Goal: Task Accomplishment & Management: Complete application form

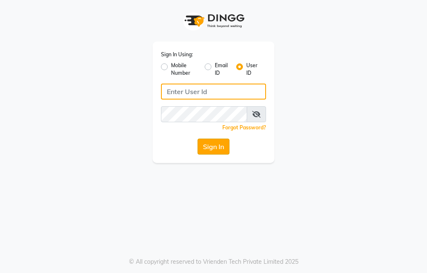
type input "trezasalon123"
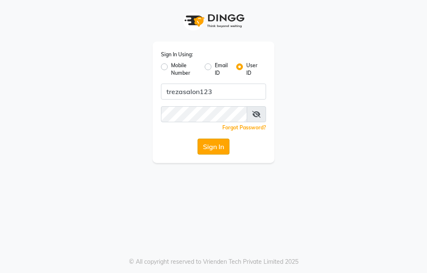
click at [206, 144] on button "Sign In" at bounding box center [213, 147] width 32 height 16
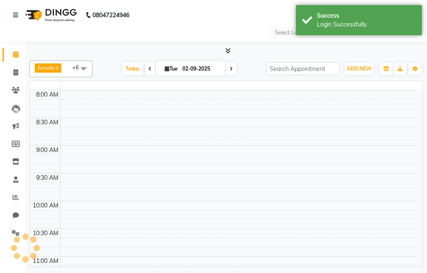
select select "en"
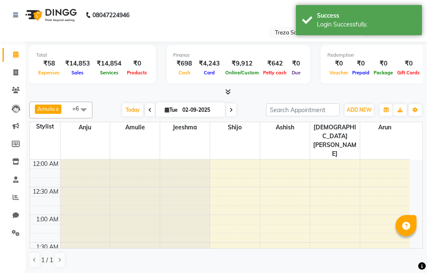
click at [15, 80] on li "Invoice" at bounding box center [12, 73] width 25 height 18
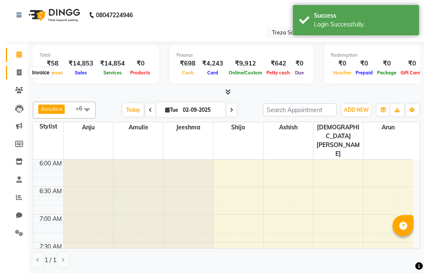
scroll to position [333, 0]
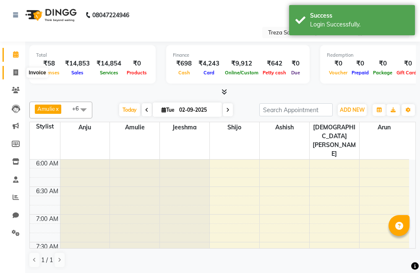
click at [21, 73] on span at bounding box center [15, 73] width 15 height 10
select select "service"
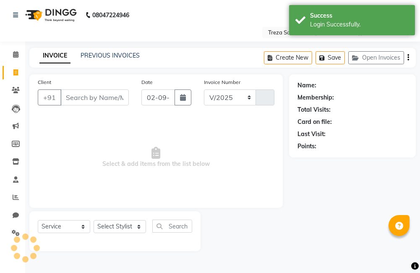
select select "7633"
type input "2519"
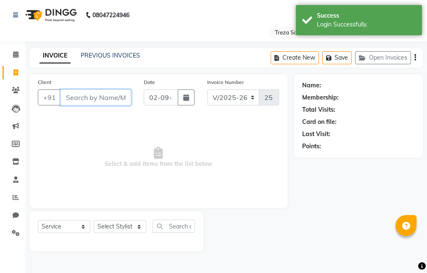
click at [83, 101] on input "Client" at bounding box center [95, 97] width 71 height 16
click at [98, 100] on input "Client" at bounding box center [95, 97] width 71 height 16
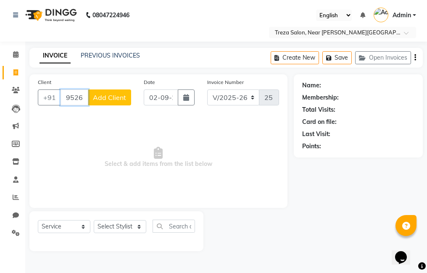
type input "9526303594"
click at [112, 95] on span "Add Client" at bounding box center [109, 97] width 33 height 8
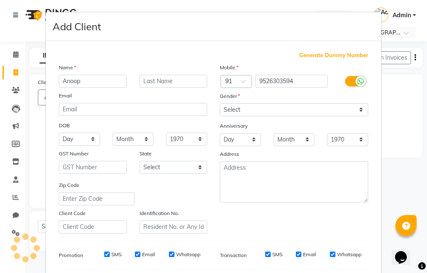
type input "Anoop"
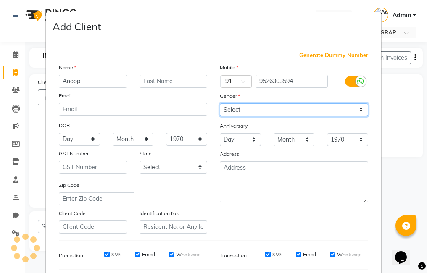
click at [308, 108] on select "Select [DEMOGRAPHIC_DATA] [DEMOGRAPHIC_DATA] Other Prefer Not To Say" at bounding box center [294, 109] width 148 height 13
select select "[DEMOGRAPHIC_DATA]"
click at [220, 103] on select "Select [DEMOGRAPHIC_DATA] [DEMOGRAPHIC_DATA] Other Prefer Not To Say" at bounding box center [294, 109] width 148 height 13
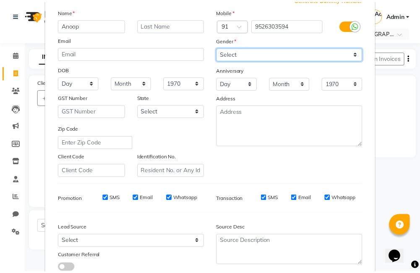
scroll to position [115, 0]
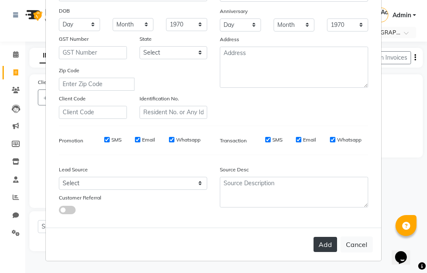
click at [318, 244] on button "Add" at bounding box center [325, 244] width 24 height 15
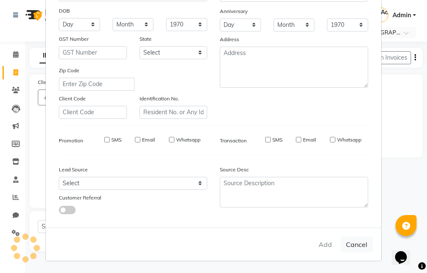
select select
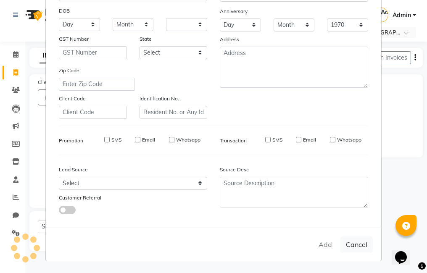
select select
checkbox input "false"
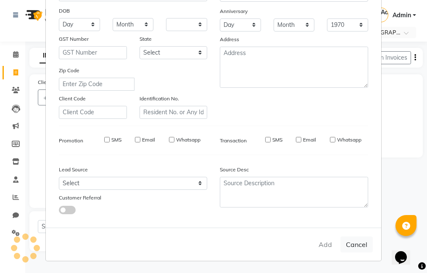
checkbox input "false"
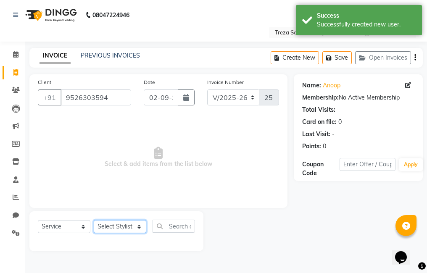
click at [111, 225] on select "Select Stylist [PERSON_NAME] Amulie Anju [PERSON_NAME] [PERSON_NAME] Jeeshma [P…" at bounding box center [120, 226] width 53 height 13
select select "79935"
click at [94, 220] on select "Select Stylist [PERSON_NAME] Amulie Anju [PERSON_NAME] [PERSON_NAME] Jeeshma [P…" at bounding box center [120, 226] width 53 height 13
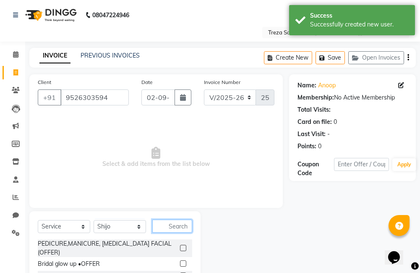
click at [183, 227] on input "text" at bounding box center [172, 226] width 40 height 13
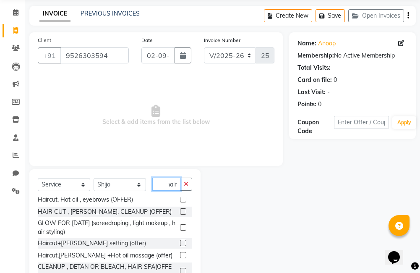
scroll to position [0, 0]
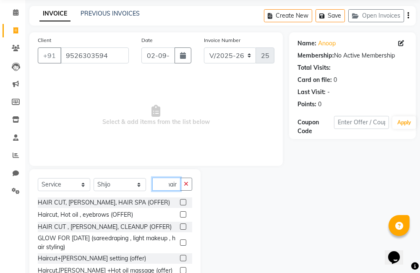
type input "hair"
drag, startPoint x: 177, startPoint y: 260, endPoint x: 171, endPoint y: 263, distance: 6.8
click at [180, 260] on label at bounding box center [183, 258] width 6 height 6
click at [180, 260] on input "checkbox" at bounding box center [182, 258] width 5 height 5
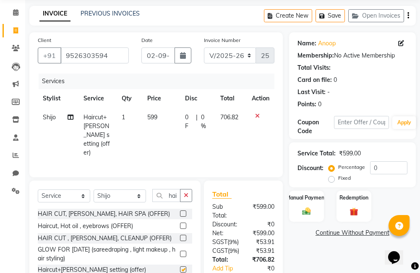
checkbox input "false"
click at [134, 113] on td "1" at bounding box center [129, 135] width 25 height 54
select select "79935"
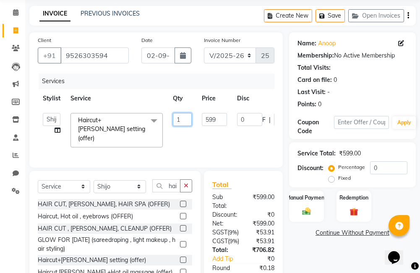
click at [187, 120] on input "1" at bounding box center [182, 119] width 19 height 13
type input "2"
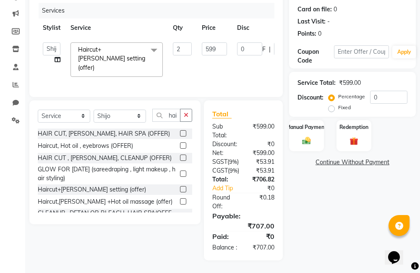
click at [358, 198] on div "Name: Anoop Membership: No Active Membership Total Visits: Card on file: 0 Last…" at bounding box center [355, 111] width 133 height 299
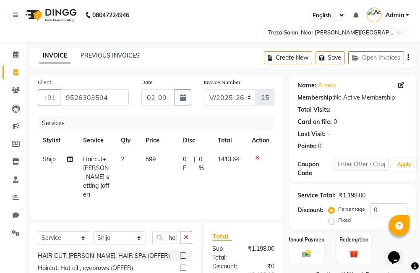
click at [408, 58] on icon "button" at bounding box center [409, 58] width 2 height 0
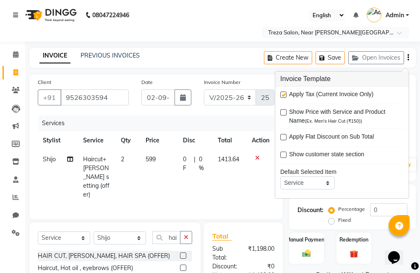
click at [287, 98] on div "Apply Tax (Current Invoice Only)" at bounding box center [343, 95] width 124 height 11
click at [285, 95] on label at bounding box center [284, 95] width 6 height 6
click at [285, 95] on input "checkbox" at bounding box center [283, 94] width 5 height 5
checkbox input "false"
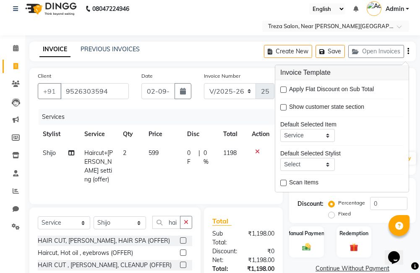
scroll to position [84, 0]
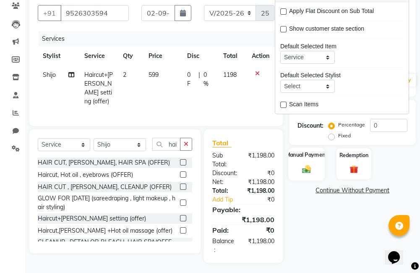
click at [308, 160] on div "Manual Payment" at bounding box center [307, 163] width 36 height 33
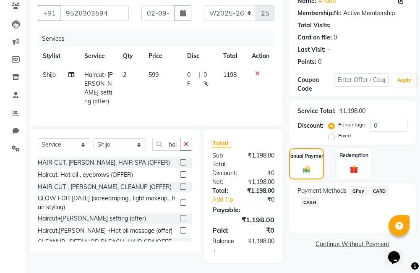
click at [356, 191] on span "GPay" at bounding box center [358, 191] width 17 height 10
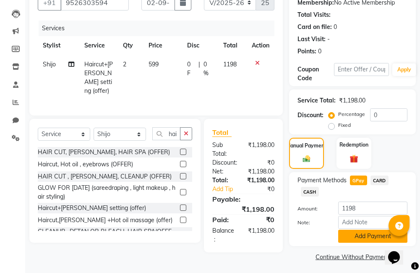
scroll to position [98, 0]
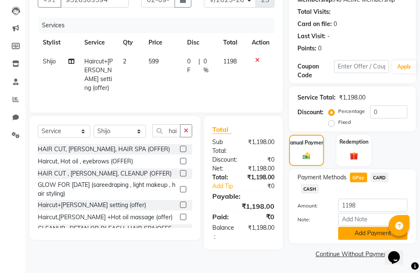
click at [378, 234] on button "Add Payment" at bounding box center [373, 233] width 69 height 13
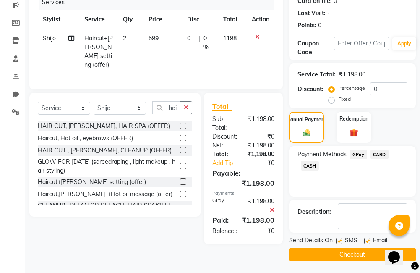
scroll to position [122, 0]
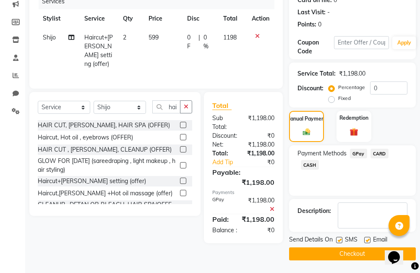
click at [326, 257] on button "Checkout" at bounding box center [352, 253] width 127 height 13
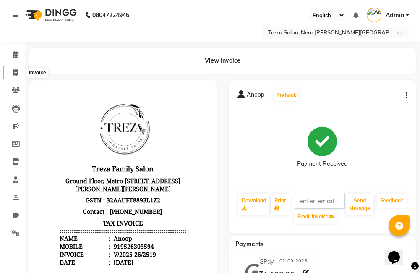
click at [16, 71] on icon at bounding box center [15, 72] width 5 height 6
select select "service"
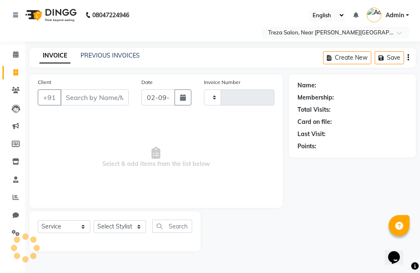
type input "2520"
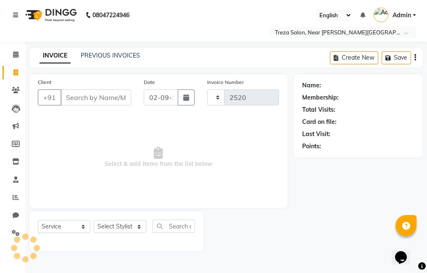
select select "7633"
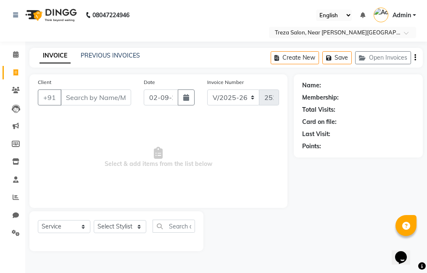
click at [90, 102] on input "Client" at bounding box center [95, 97] width 71 height 16
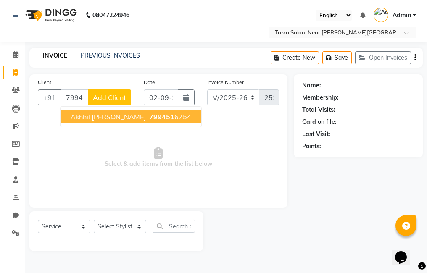
click at [102, 124] on ngb-typeahead-window "akhhil [PERSON_NAME] 799451 6754" at bounding box center [131, 116] width 142 height 21
click at [149, 117] on span "799451" at bounding box center [161, 117] width 25 height 8
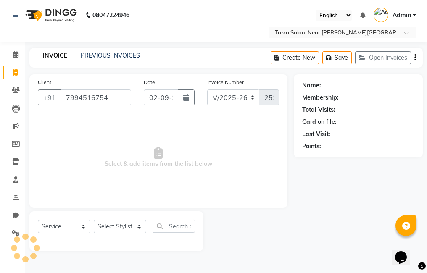
type input "7994516754"
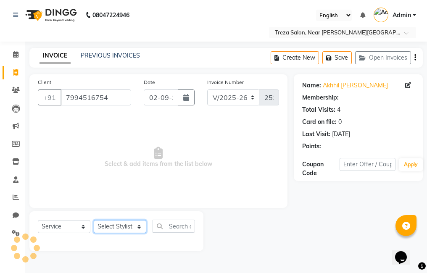
click at [109, 227] on select "Select Stylist [PERSON_NAME] Amulie Anju [PERSON_NAME] [PERSON_NAME] Jeeshma [P…" at bounding box center [120, 226] width 53 height 13
click at [94, 220] on select "Select Stylist [PERSON_NAME] Amulie Anju [PERSON_NAME] [PERSON_NAME] Jeeshma [P…" at bounding box center [120, 226] width 53 height 13
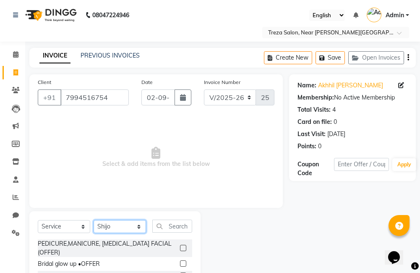
click at [103, 230] on select "Select Stylist [PERSON_NAME] Amulie Anju [PERSON_NAME] [PERSON_NAME] Jeeshma [P…" at bounding box center [120, 226] width 53 height 13
select select "67450"
click at [94, 220] on select "Select Stylist [PERSON_NAME] Amulie Anju [PERSON_NAME] [PERSON_NAME] Jeeshma [P…" at bounding box center [120, 226] width 53 height 13
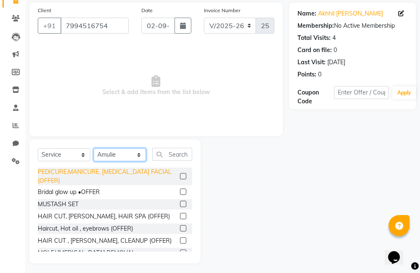
scroll to position [75, 0]
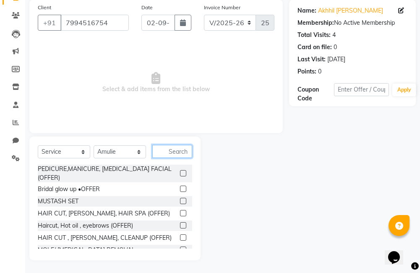
click at [179, 151] on input "text" at bounding box center [172, 151] width 40 height 13
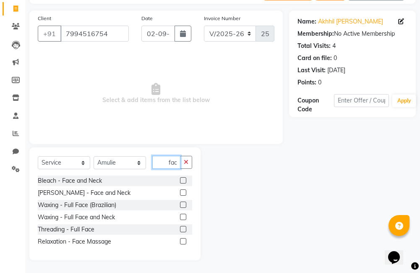
scroll to position [0, 3]
type input "face"
click at [180, 239] on div "Relaxation - Face Massage" at bounding box center [115, 242] width 155 height 11
click at [183, 239] on label at bounding box center [183, 241] width 6 height 6
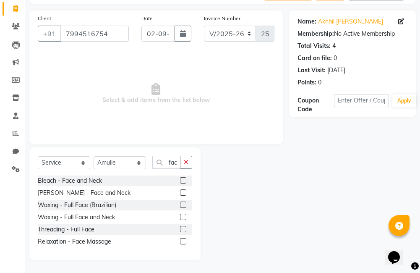
click at [183, 239] on input "checkbox" at bounding box center [182, 241] width 5 height 5
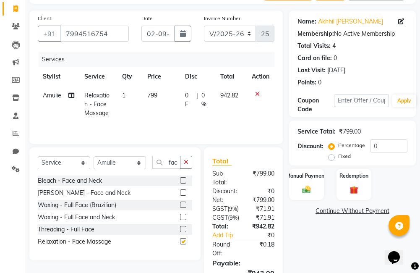
checkbox input "false"
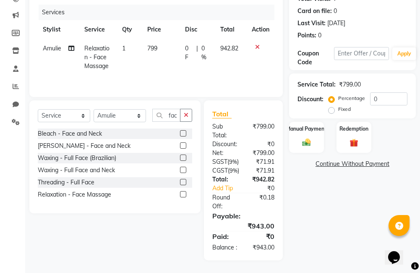
scroll to position [126, 0]
click at [313, 138] on img at bounding box center [307, 143] width 14 height 10
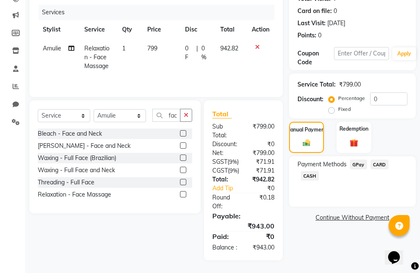
click at [363, 160] on span "GPay" at bounding box center [358, 165] width 17 height 10
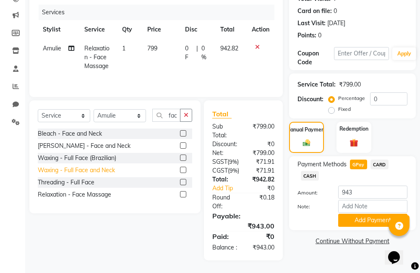
scroll to position [11, 0]
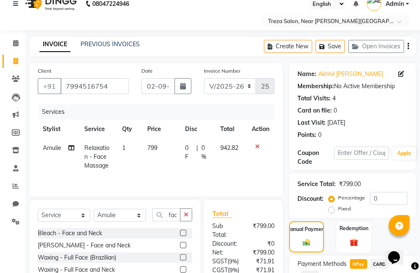
click at [102, 157] on span "Relaxation - Face Massage" at bounding box center [96, 156] width 25 height 25
select select "67450"
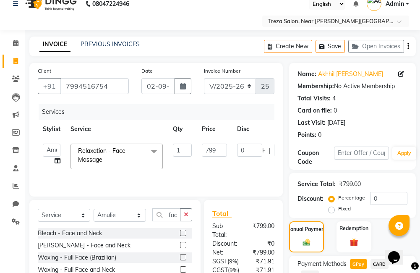
click at [125, 156] on span "Relaxation - Face Massage x" at bounding box center [113, 156] width 74 height 18
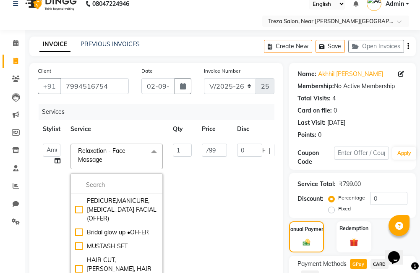
click at [104, 150] on span "Relaxation - Face Massage" at bounding box center [101, 155] width 47 height 16
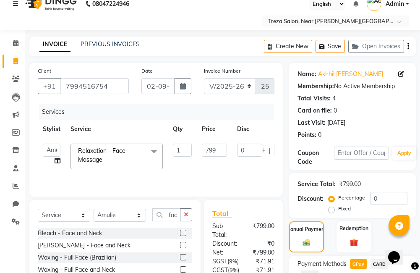
click at [102, 157] on span "Relaxation - Face Massage" at bounding box center [101, 155] width 47 height 16
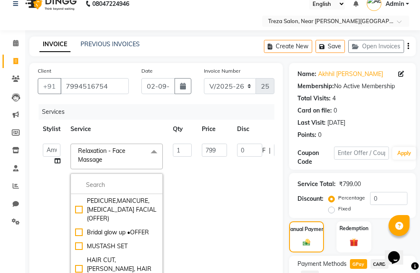
click at [102, 157] on span "Relaxation - Face Massage" at bounding box center [101, 155] width 47 height 16
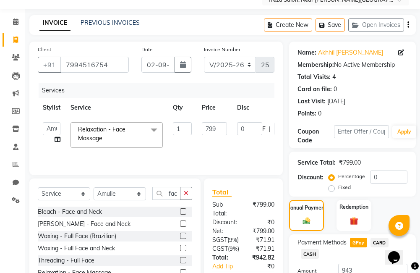
scroll to position [137, 0]
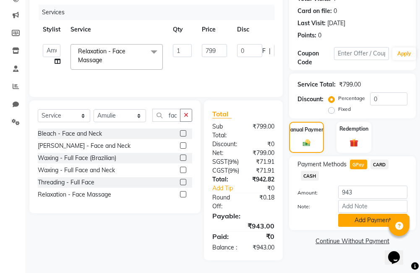
click at [369, 214] on button "Add Payment" at bounding box center [373, 220] width 69 height 13
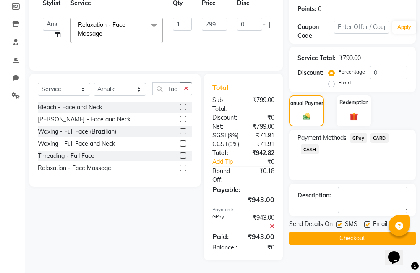
scroll to position [164, 0]
click at [339, 232] on button "Checkout" at bounding box center [352, 238] width 127 height 13
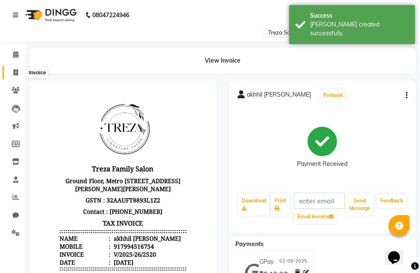
click at [12, 71] on span at bounding box center [15, 73] width 15 height 10
select select "service"
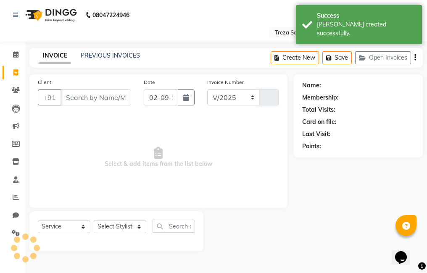
select select "7633"
type input "2521"
click at [18, 56] on icon at bounding box center [15, 54] width 5 height 6
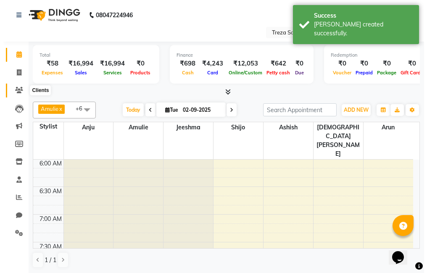
scroll to position [333, 0]
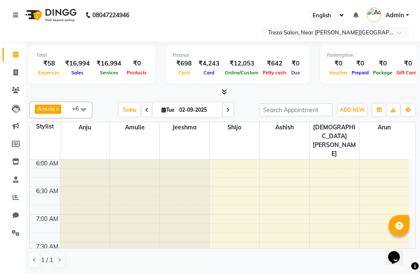
click at [0, 260] on html "08047224946 Select Location × Treza Salon, Near [PERSON_NAME] Metro Station Eng…" at bounding box center [210, 136] width 420 height 273
click at [18, 73] on icon at bounding box center [15, 72] width 5 height 6
select select "service"
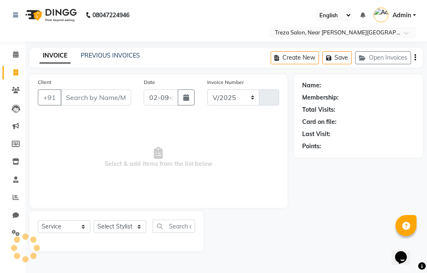
select select "7633"
type input "2521"
click at [113, 102] on input "Client" at bounding box center [95, 97] width 71 height 16
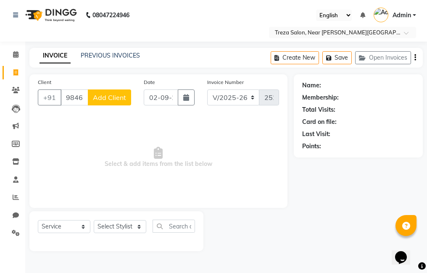
type input "9846270027"
click at [113, 102] on button "Add Client" at bounding box center [109, 97] width 43 height 16
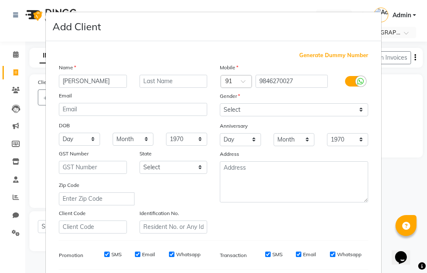
type input "[PERSON_NAME]"
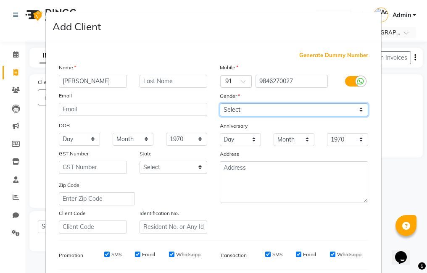
drag, startPoint x: 298, startPoint y: 108, endPoint x: 296, endPoint y: 113, distance: 5.9
click at [298, 108] on select "Select [DEMOGRAPHIC_DATA] [DEMOGRAPHIC_DATA] Other Prefer Not To Say" at bounding box center [294, 109] width 148 height 13
select select "[DEMOGRAPHIC_DATA]"
click at [220, 103] on select "Select [DEMOGRAPHIC_DATA] [DEMOGRAPHIC_DATA] Other Prefer Not To Say" at bounding box center [294, 109] width 148 height 13
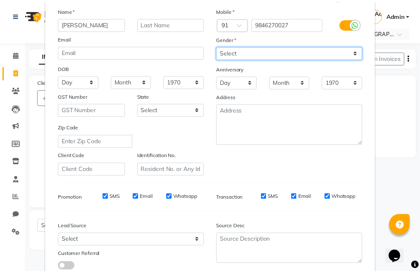
scroll to position [115, 0]
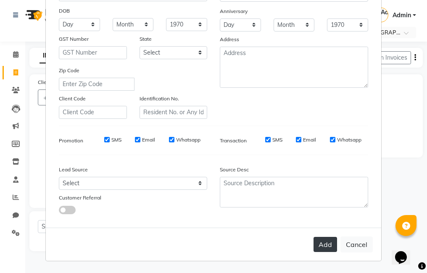
click at [315, 247] on button "Add" at bounding box center [325, 244] width 24 height 15
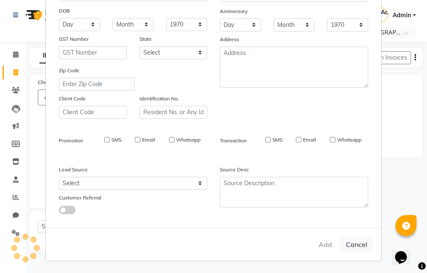
select select
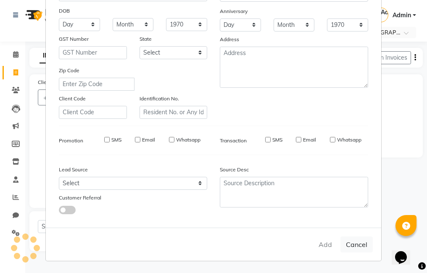
select select
checkbox input "false"
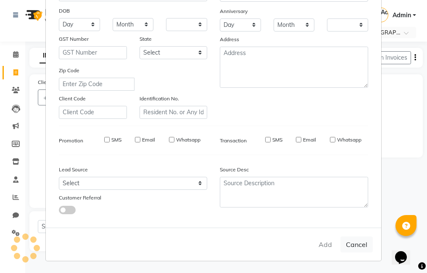
checkbox input "false"
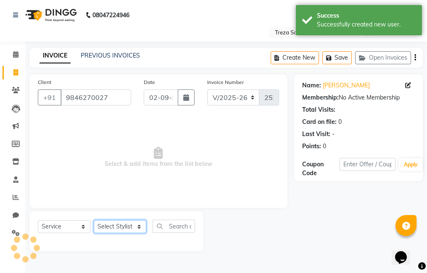
click at [122, 229] on select "Select Stylist [PERSON_NAME] Amulie Anju [PERSON_NAME] [PERSON_NAME] Jeeshma [P…" at bounding box center [120, 226] width 53 height 13
select select "79935"
click at [94, 220] on select "Select Stylist [PERSON_NAME] Amulie Anju [PERSON_NAME] [PERSON_NAME] Jeeshma [P…" at bounding box center [120, 226] width 53 height 13
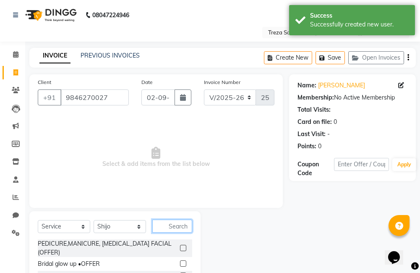
click at [178, 228] on input "text" at bounding box center [172, 226] width 40 height 13
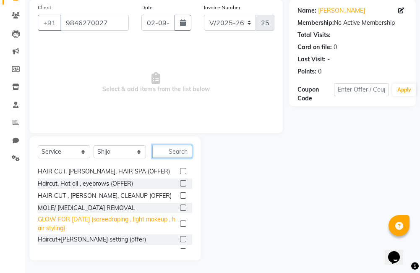
scroll to position [0, 0]
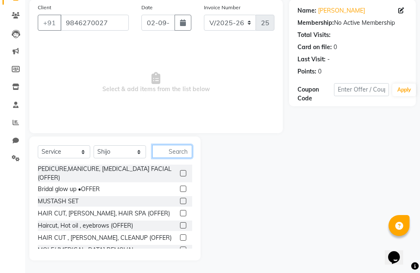
click at [180, 152] on input "text" at bounding box center [172, 151] width 40 height 13
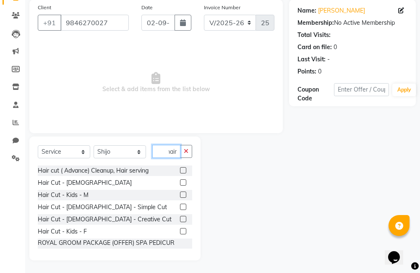
scroll to position [126, 0]
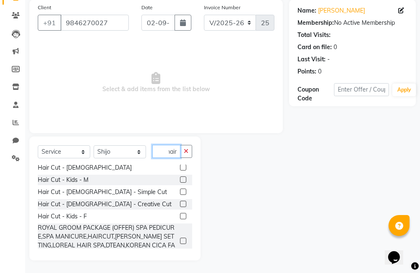
type input "hair"
click at [180, 205] on label at bounding box center [183, 204] width 6 height 6
click at [180, 205] on input "checkbox" at bounding box center [182, 204] width 5 height 5
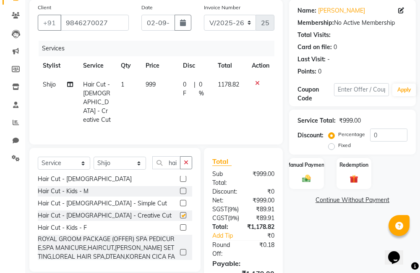
checkbox input "false"
click at [189, 164] on button "button" at bounding box center [186, 162] width 12 height 13
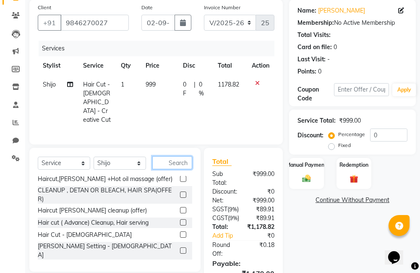
scroll to position [182, 0]
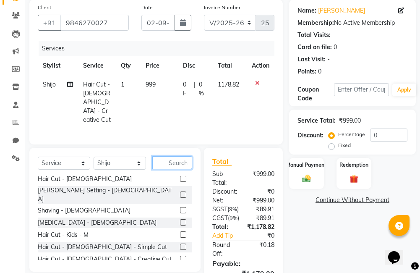
click at [185, 164] on input "text" at bounding box center [172, 162] width 40 height 13
click at [180, 231] on label at bounding box center [183, 234] width 6 height 6
click at [180, 232] on input "checkbox" at bounding box center [182, 234] width 5 height 5
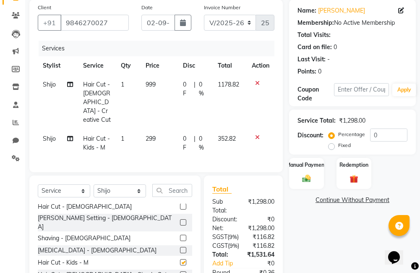
scroll to position [37, 0]
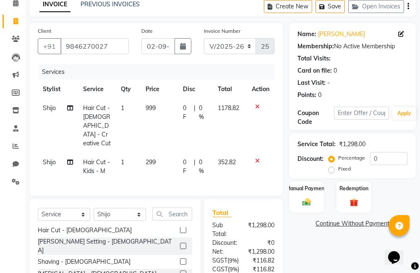
checkbox input "false"
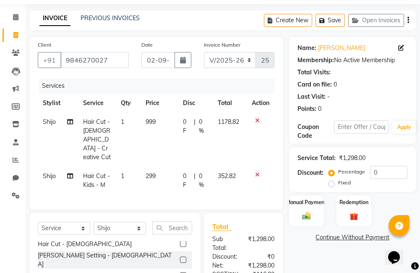
scroll to position [0, 0]
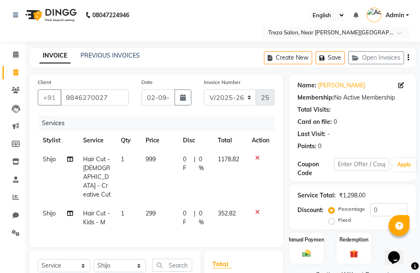
click at [408, 58] on icon "button" at bounding box center [409, 58] width 2 height 0
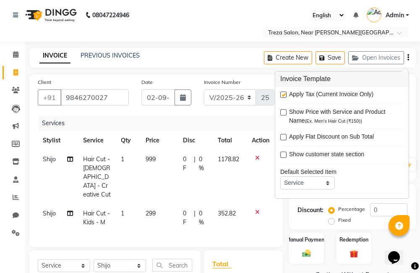
click at [285, 94] on label at bounding box center [284, 95] width 6 height 6
click at [285, 94] on input "checkbox" at bounding box center [283, 94] width 5 height 5
checkbox input "false"
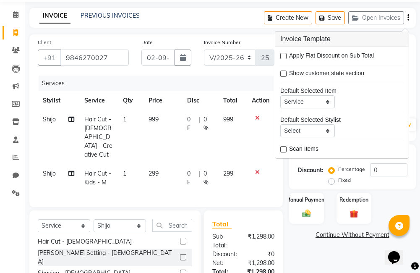
scroll to position [84, 0]
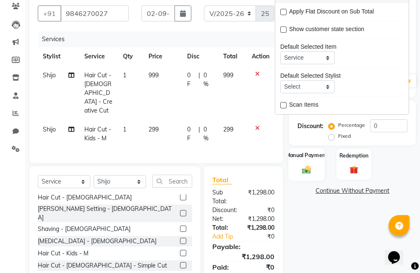
click at [311, 172] on img at bounding box center [307, 170] width 14 height 10
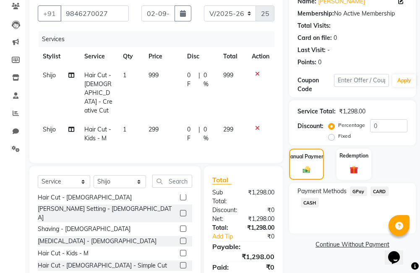
click at [378, 189] on span "CARD" at bounding box center [380, 192] width 18 height 10
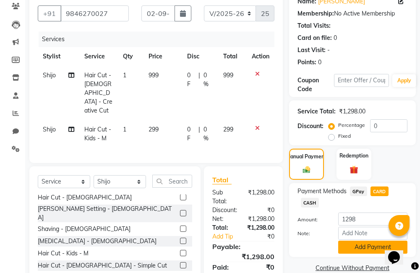
click at [375, 247] on button "Add Payment" at bounding box center [373, 247] width 69 height 13
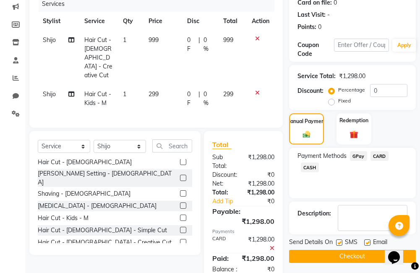
scroll to position [147, 0]
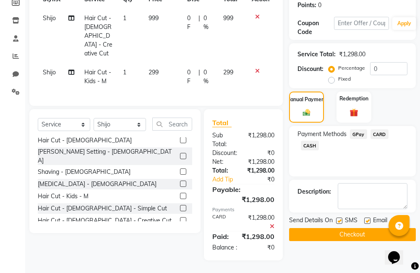
click at [358, 231] on button "Checkout" at bounding box center [352, 234] width 127 height 13
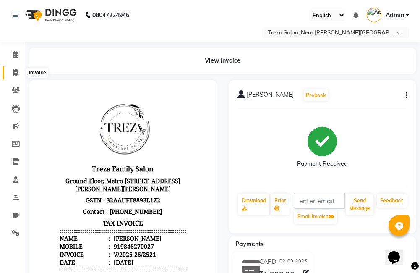
click at [16, 70] on icon at bounding box center [15, 72] width 5 height 6
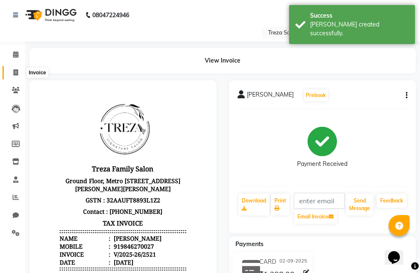
select select "7633"
select select "service"
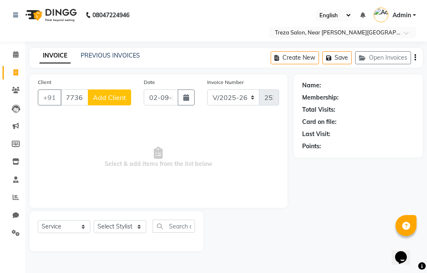
type input "7736192011"
click at [120, 96] on span "Add Client" at bounding box center [109, 97] width 33 height 8
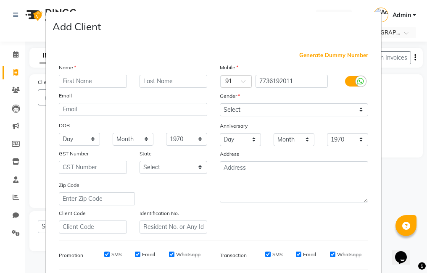
click at [97, 81] on input "text" at bounding box center [93, 81] width 68 height 13
type input "[PERSON_NAME]"
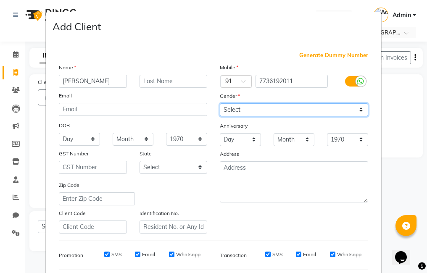
click at [244, 113] on select "Select [DEMOGRAPHIC_DATA] [DEMOGRAPHIC_DATA] Other Prefer Not To Say" at bounding box center [294, 109] width 148 height 13
select select "[DEMOGRAPHIC_DATA]"
click at [220, 103] on select "Select [DEMOGRAPHIC_DATA] [DEMOGRAPHIC_DATA] Other Prefer Not To Say" at bounding box center [294, 109] width 148 height 13
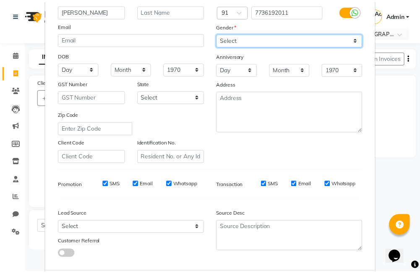
scroll to position [115, 0]
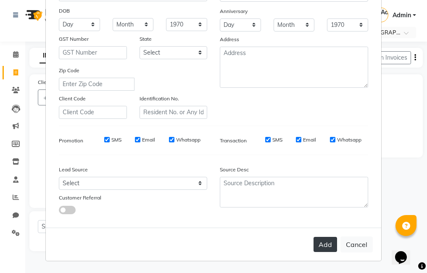
click at [323, 246] on button "Add" at bounding box center [325, 244] width 24 height 15
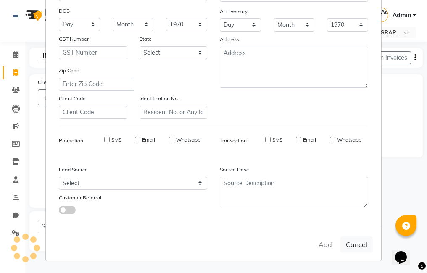
select select
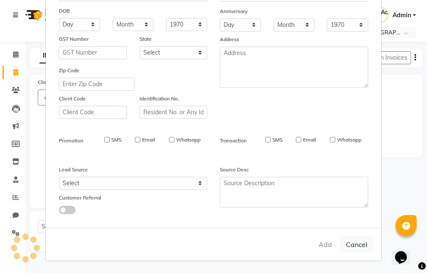
select select
checkbox input "false"
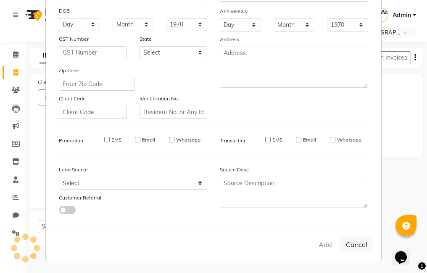
checkbox input "false"
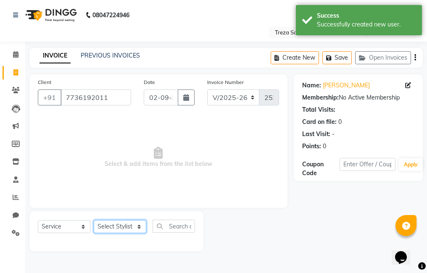
click at [117, 226] on select "Select Stylist [PERSON_NAME] Amulie Anju [PERSON_NAME] [PERSON_NAME] Jeeshma [P…" at bounding box center [120, 226] width 53 height 13
select select "85969"
click at [94, 220] on select "Select Stylist [PERSON_NAME] Amulie Anju [PERSON_NAME] [PERSON_NAME] Jeeshma [P…" at bounding box center [120, 226] width 53 height 13
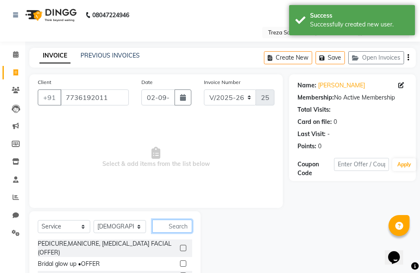
click at [169, 226] on input "text" at bounding box center [172, 226] width 40 height 13
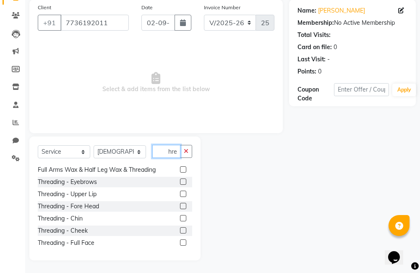
scroll to position [0, 0]
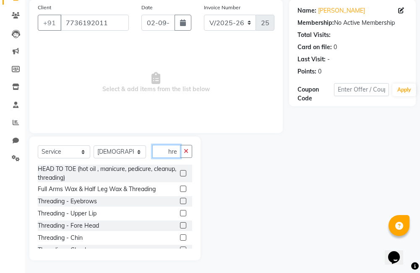
type input "thre"
click at [180, 203] on label at bounding box center [183, 201] width 6 height 6
click at [180, 203] on input "checkbox" at bounding box center [182, 201] width 5 height 5
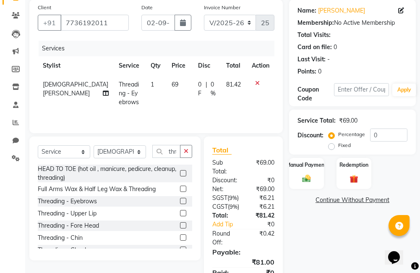
checkbox input "false"
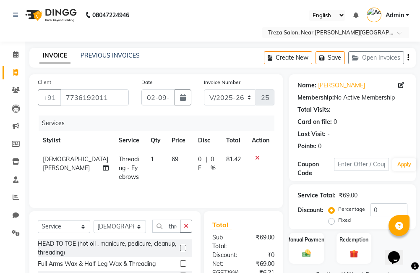
click at [408, 58] on icon "button" at bounding box center [409, 58] width 2 height 0
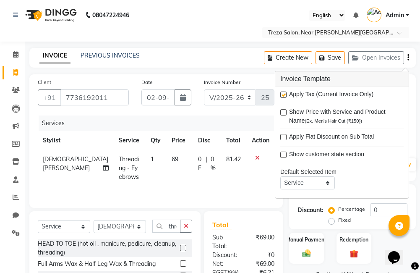
click at [283, 97] on label at bounding box center [284, 95] width 6 height 6
click at [283, 97] on input "checkbox" at bounding box center [283, 94] width 5 height 5
checkbox input "false"
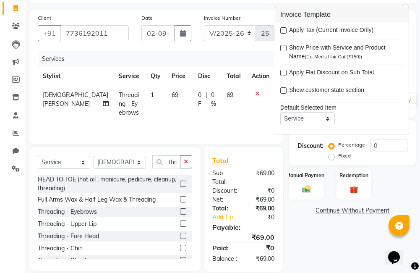
scroll to position [75, 0]
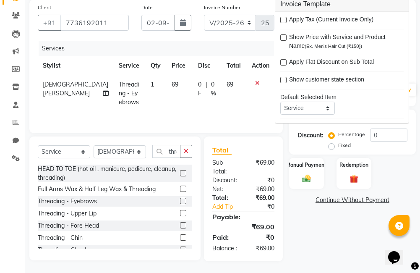
click at [336, 223] on div "Name: [PERSON_NAME] Membership: No Active Membership Total Visits: Card on file…" at bounding box center [355, 131] width 133 height 262
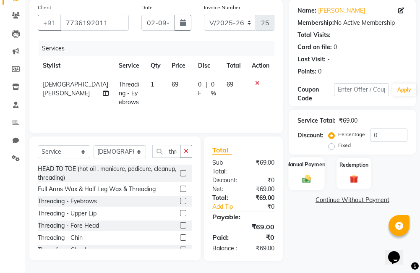
click at [319, 178] on div "Manual Payment" at bounding box center [307, 173] width 36 height 33
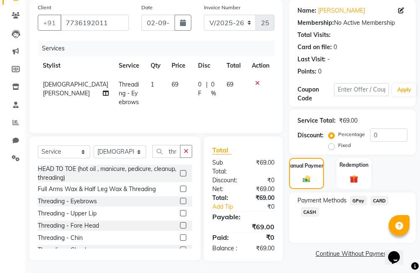
click at [358, 202] on span "GPay" at bounding box center [358, 201] width 17 height 10
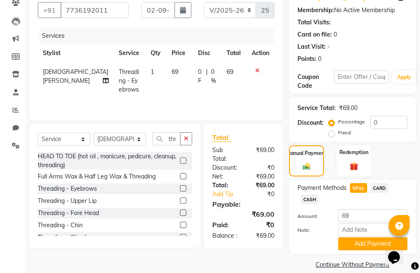
scroll to position [98, 0]
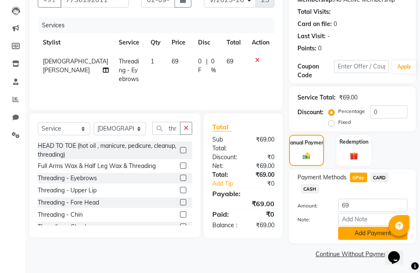
click at [364, 231] on button "Add Payment" at bounding box center [373, 233] width 69 height 13
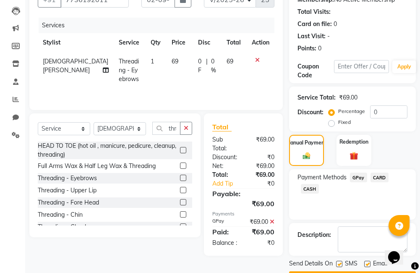
scroll to position [122, 0]
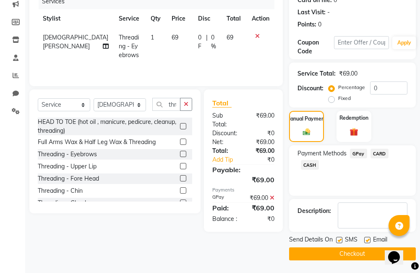
click at [358, 255] on button "Checkout" at bounding box center [352, 253] width 127 height 13
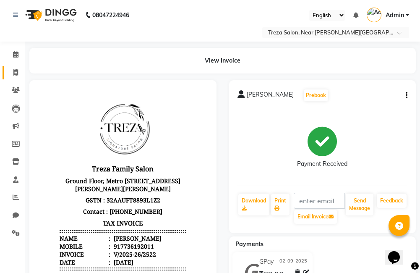
click at [12, 69] on span at bounding box center [15, 73] width 15 height 10
select select "service"
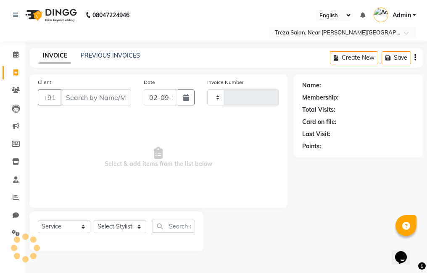
type input "2523"
select select "7633"
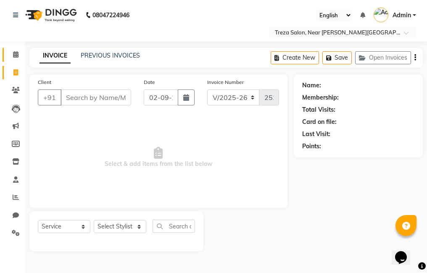
click at [13, 60] on link "Calendar" at bounding box center [13, 55] width 20 height 14
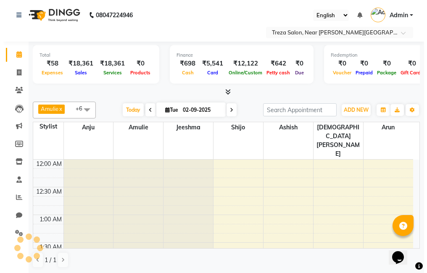
scroll to position [333, 0]
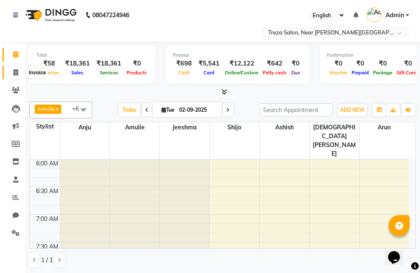
click at [10, 70] on span at bounding box center [15, 73] width 15 height 10
select select "service"
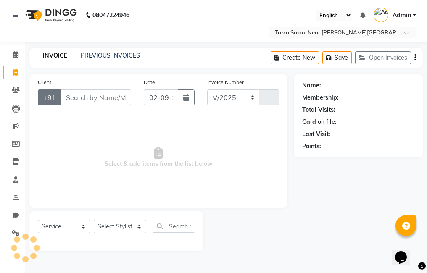
select select "7633"
type input "2523"
click at [93, 92] on input "Client" at bounding box center [95, 97] width 71 height 16
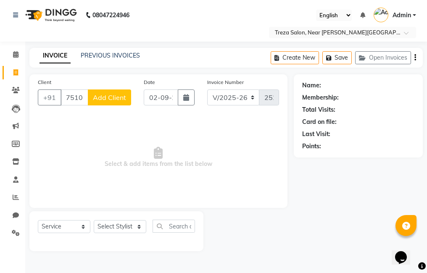
type input "7510312910"
click at [114, 99] on span "Add Client" at bounding box center [109, 97] width 33 height 8
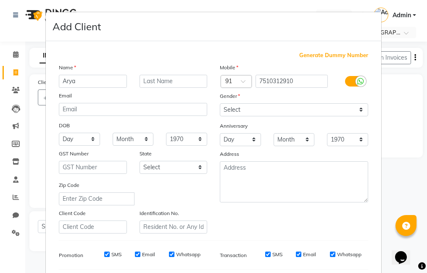
type input "Arya"
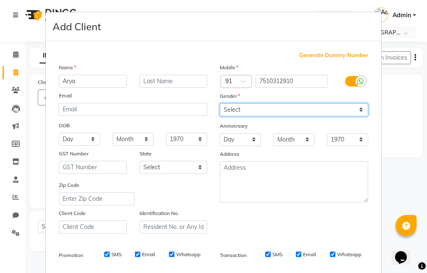
click at [263, 112] on select "Select [DEMOGRAPHIC_DATA] [DEMOGRAPHIC_DATA] Other Prefer Not To Say" at bounding box center [294, 109] width 148 height 13
select select "[DEMOGRAPHIC_DATA]"
click at [220, 103] on select "Select [DEMOGRAPHIC_DATA] [DEMOGRAPHIC_DATA] Other Prefer Not To Say" at bounding box center [294, 109] width 148 height 13
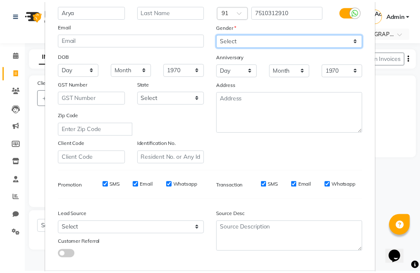
scroll to position [115, 0]
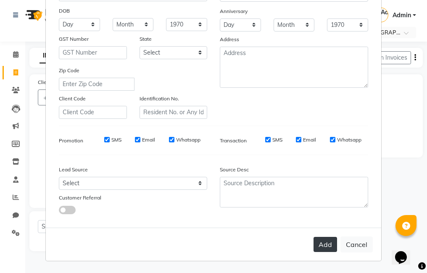
click at [324, 242] on button "Add" at bounding box center [325, 244] width 24 height 15
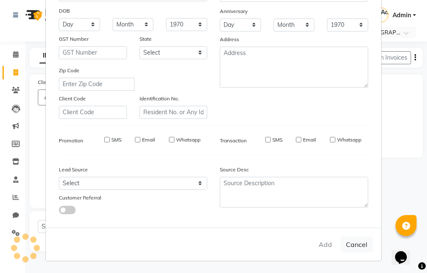
select select
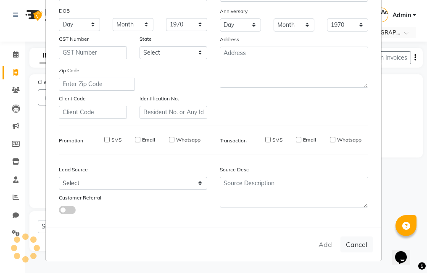
select select
checkbox input "false"
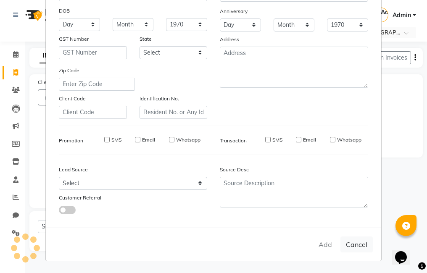
checkbox input "false"
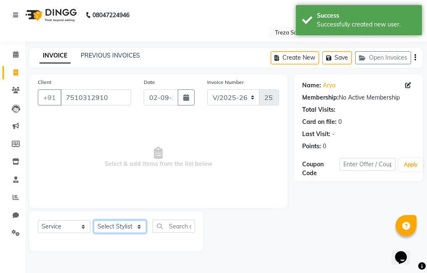
click at [129, 226] on select "Select Stylist [PERSON_NAME] Amulie Anju [PERSON_NAME] [PERSON_NAME] Jeeshma [P…" at bounding box center [120, 226] width 53 height 13
select select "85969"
click at [94, 220] on select "Select Stylist [PERSON_NAME] Amulie Anju [PERSON_NAME] [PERSON_NAME] Jeeshma [P…" at bounding box center [120, 226] width 53 height 13
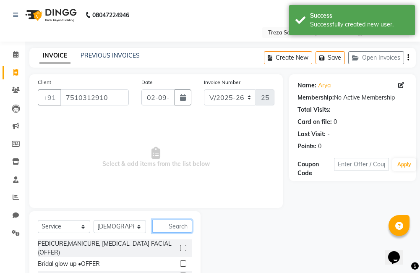
click at [182, 227] on input "text" at bounding box center [172, 226] width 40 height 13
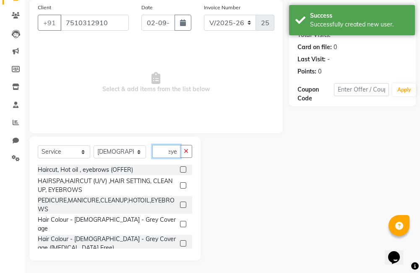
scroll to position [66, 0]
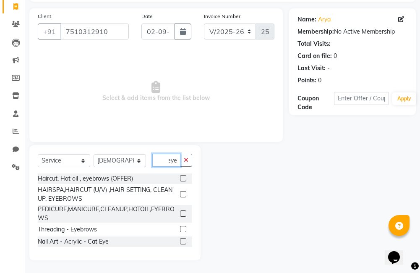
type input "eye"
click at [184, 230] on label at bounding box center [183, 229] width 6 height 6
click at [184, 230] on input "checkbox" at bounding box center [182, 229] width 5 height 5
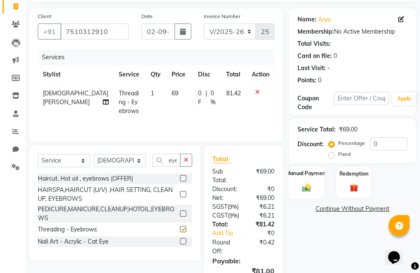
checkbox input "false"
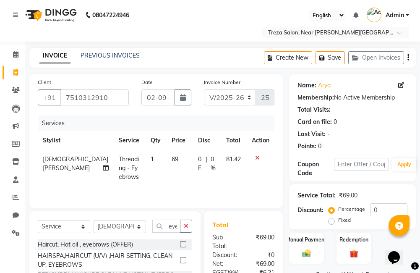
click at [410, 57] on div "Create New Save Open Invoices" at bounding box center [340, 58] width 152 height 20
click at [407, 60] on div "Create New Save Open Invoices" at bounding box center [340, 58] width 152 height 20
click at [409, 58] on icon "button" at bounding box center [409, 58] width 2 height 0
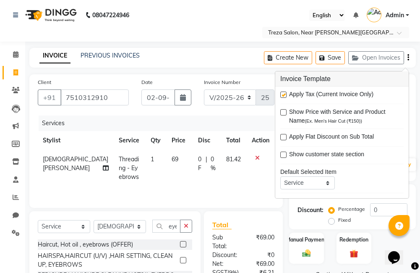
click at [281, 95] on label at bounding box center [284, 95] width 6 height 6
click at [281, 95] on input "checkbox" at bounding box center [283, 94] width 5 height 5
checkbox input "false"
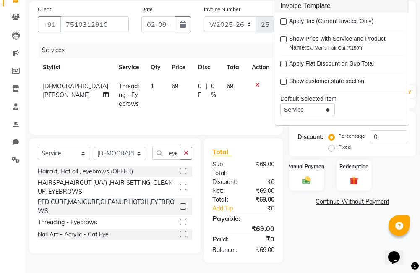
scroll to position [74, 0]
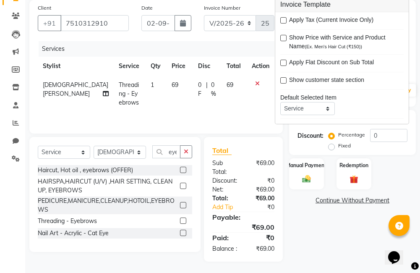
click at [346, 231] on div "Name: Arya Membership: No Active Membership Total Visits: Card on file: 0 Last …" at bounding box center [355, 131] width 133 height 262
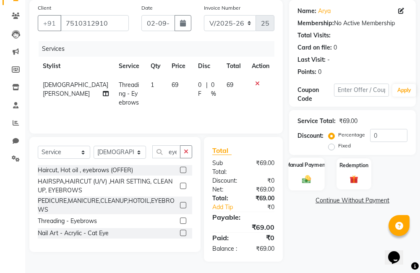
click at [300, 159] on div "Manual Payment" at bounding box center [307, 174] width 36 height 33
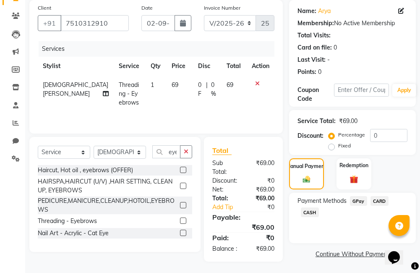
click at [362, 202] on span "GPay" at bounding box center [358, 201] width 17 height 10
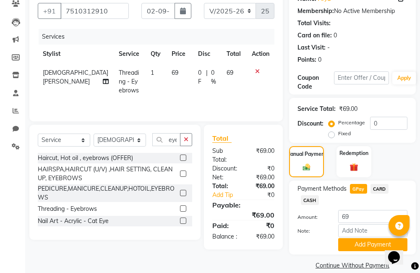
scroll to position [98, 0]
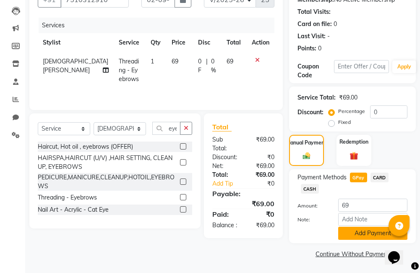
click at [357, 237] on button "Add Payment" at bounding box center [373, 233] width 69 height 13
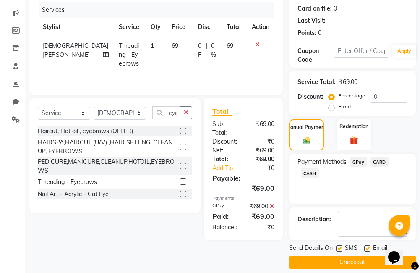
scroll to position [122, 0]
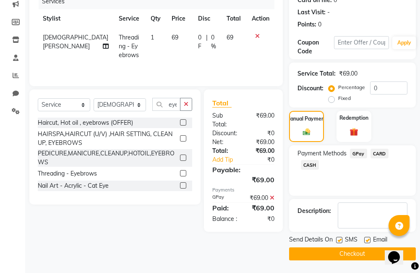
click at [354, 256] on button "Checkout" at bounding box center [352, 253] width 127 height 13
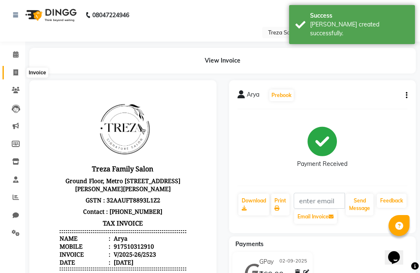
click at [15, 72] on icon at bounding box center [15, 72] width 5 height 6
select select "service"
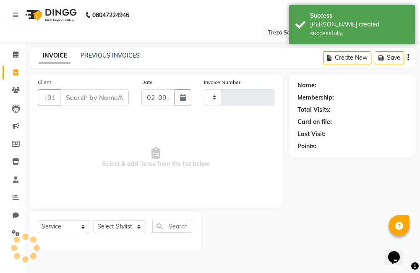
type input "2524"
select select "7633"
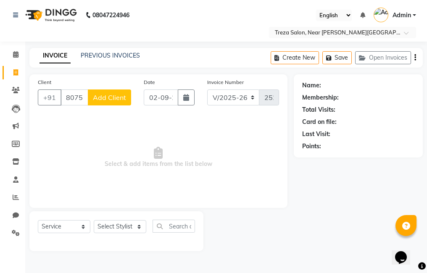
type input "8075676751"
click at [121, 102] on button "Add Client" at bounding box center [109, 97] width 43 height 16
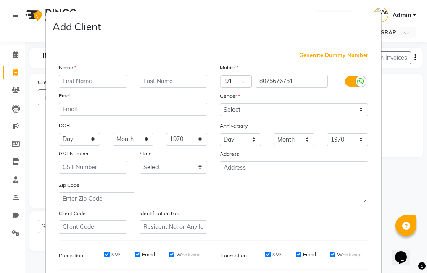
click at [101, 85] on input "text" at bounding box center [93, 81] width 68 height 13
type input "[DEMOGRAPHIC_DATA]"
click at [295, 116] on div "Mobile Country Code × 91 8075676751 Gender Select [DEMOGRAPHIC_DATA] [DEMOGRAPH…" at bounding box center [293, 148] width 161 height 171
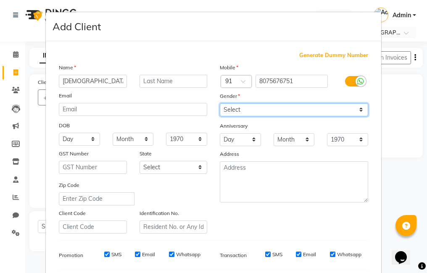
click at [298, 112] on select "Select [DEMOGRAPHIC_DATA] [DEMOGRAPHIC_DATA] Other Prefer Not To Say" at bounding box center [294, 109] width 148 height 13
select select "[DEMOGRAPHIC_DATA]"
click at [220, 103] on select "Select [DEMOGRAPHIC_DATA] [DEMOGRAPHIC_DATA] Other Prefer Not To Say" at bounding box center [294, 109] width 148 height 13
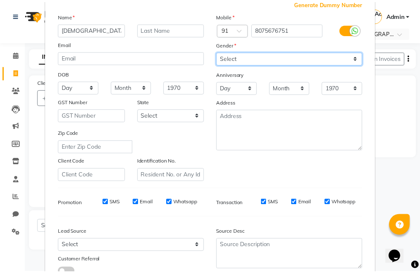
scroll to position [115, 0]
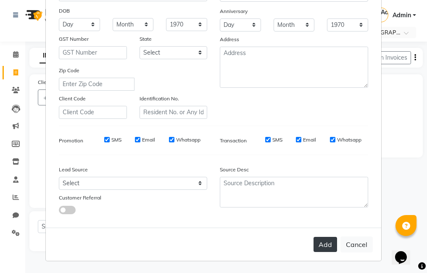
click at [321, 247] on button "Add" at bounding box center [325, 244] width 24 height 15
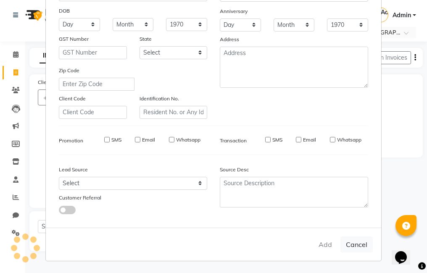
select select
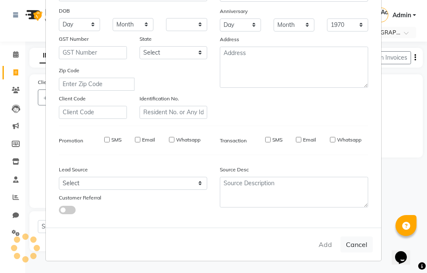
select select
checkbox input "false"
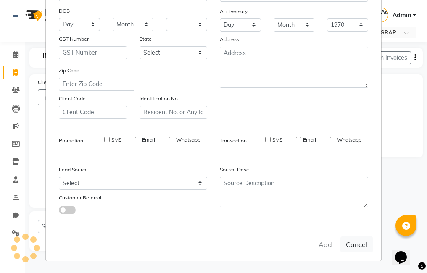
checkbox input "false"
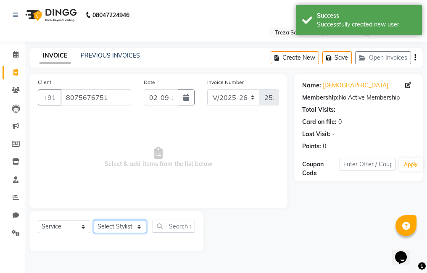
click at [118, 227] on select "Select Stylist [PERSON_NAME] Amulie Anju [PERSON_NAME] [PERSON_NAME] Jeeshma [P…" at bounding box center [120, 226] width 53 height 13
select select "85971"
click at [94, 220] on select "Select Stylist [PERSON_NAME] Amulie Anju [PERSON_NAME] [PERSON_NAME] Jeeshma [P…" at bounding box center [120, 226] width 53 height 13
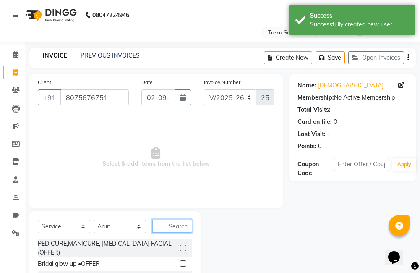
click at [171, 224] on input "text" at bounding box center [172, 226] width 40 height 13
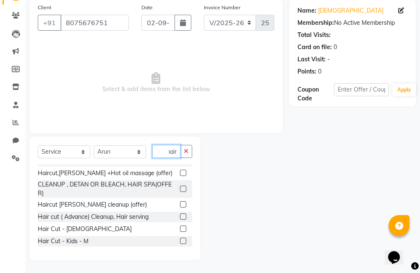
scroll to position [84, 0]
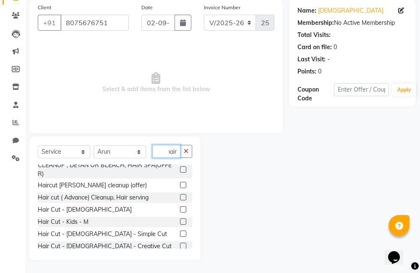
type input "hair"
click at [180, 247] on label at bounding box center [183, 246] width 6 height 6
click at [180, 247] on input "checkbox" at bounding box center [182, 246] width 5 height 5
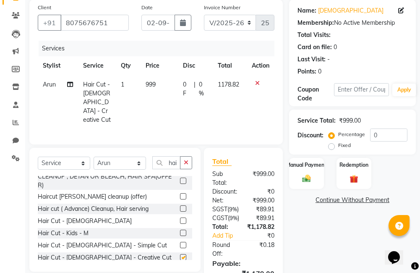
scroll to position [32, 0]
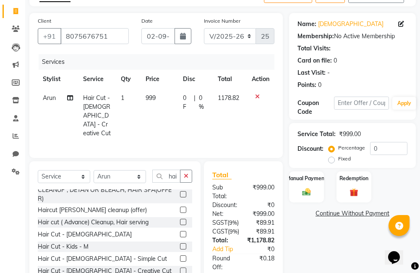
checkbox input "false"
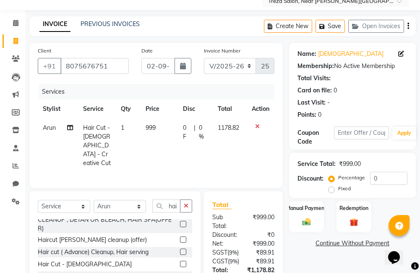
scroll to position [0, 0]
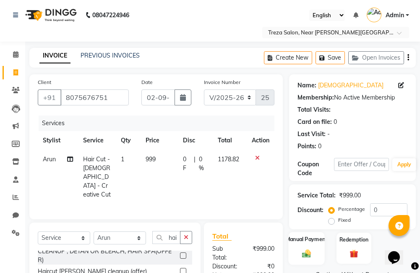
click at [317, 255] on div "Manual Payment" at bounding box center [307, 248] width 36 height 33
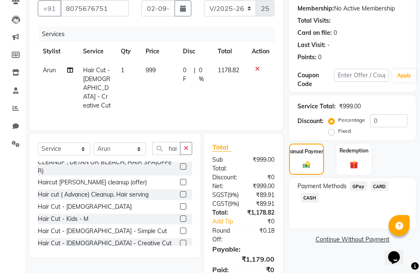
scroll to position [146, 0]
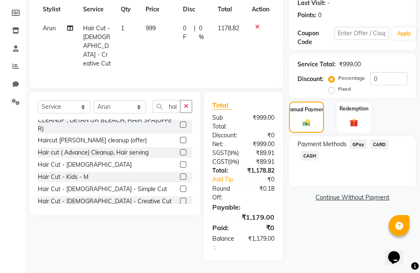
click at [362, 139] on span "GPay" at bounding box center [358, 144] width 17 height 10
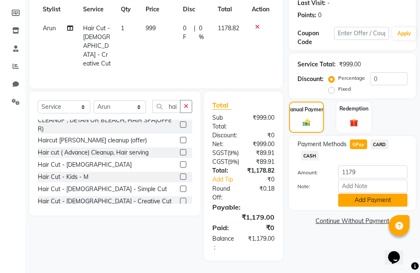
click at [368, 194] on button "Add Payment" at bounding box center [373, 200] width 69 height 13
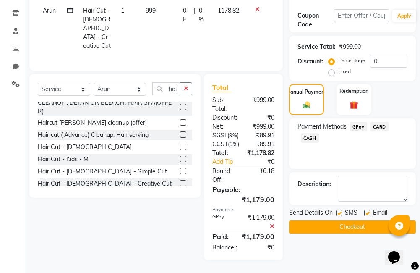
scroll to position [173, 0]
click at [360, 221] on button "Checkout" at bounding box center [352, 227] width 127 height 13
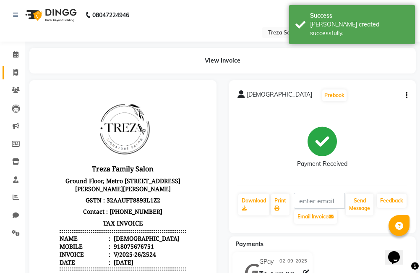
click at [12, 79] on link "Invoice" at bounding box center [13, 73] width 20 height 14
select select "service"
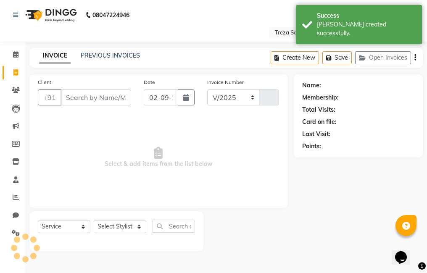
select select "7633"
type input "2525"
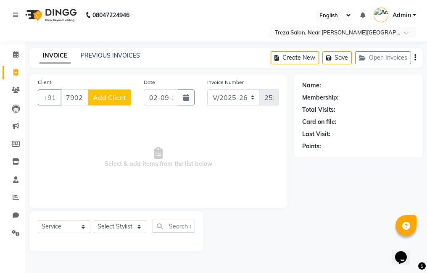
type input "7902833928"
click at [122, 95] on span "Add Client" at bounding box center [109, 97] width 33 height 8
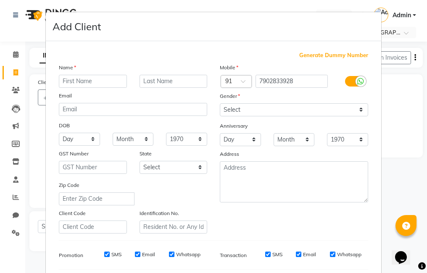
click at [102, 76] on input "text" at bounding box center [93, 81] width 68 height 13
click at [243, 218] on div "Mobile Country Code × 91 7902833928 Gender Select [DEMOGRAPHIC_DATA] [DEMOGRAPH…" at bounding box center [293, 148] width 161 height 171
click at [102, 81] on input "text" at bounding box center [93, 81] width 68 height 13
type input "[PERSON_NAME]"
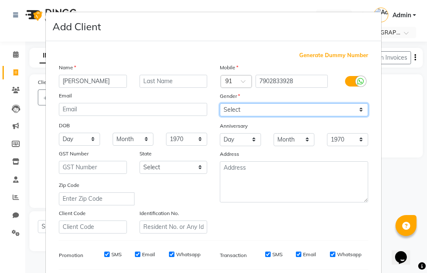
click at [331, 106] on select "Select [DEMOGRAPHIC_DATA] [DEMOGRAPHIC_DATA] Other Prefer Not To Say" at bounding box center [294, 109] width 148 height 13
select select "[DEMOGRAPHIC_DATA]"
click at [220, 103] on select "Select [DEMOGRAPHIC_DATA] [DEMOGRAPHIC_DATA] Other Prefer Not To Say" at bounding box center [294, 109] width 148 height 13
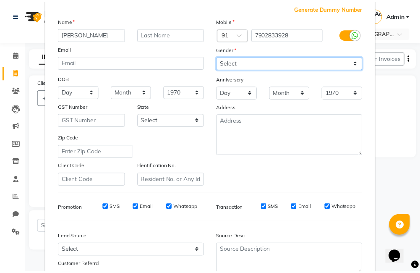
scroll to position [115, 0]
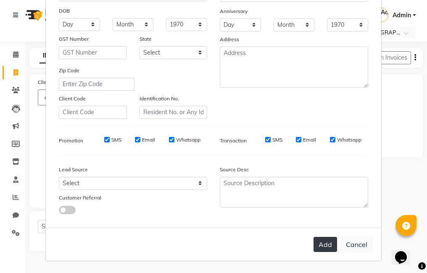
click at [330, 242] on button "Add" at bounding box center [325, 244] width 24 height 15
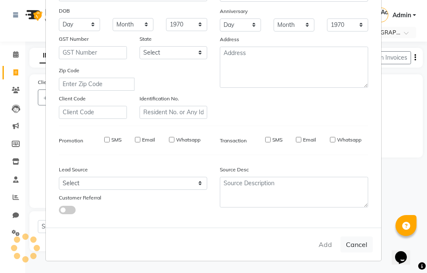
select select
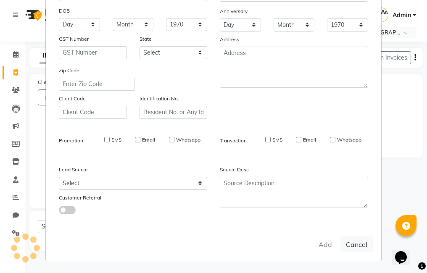
select select
checkbox input "false"
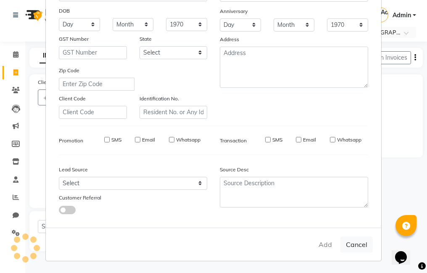
checkbox input "false"
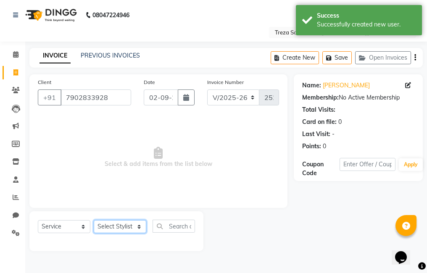
click at [120, 226] on select "Select Stylist [PERSON_NAME] Amulie Anju [PERSON_NAME] [PERSON_NAME] Jeeshma [P…" at bounding box center [120, 226] width 53 height 13
select select "79935"
click at [94, 220] on select "Select Stylist [PERSON_NAME] Amulie Anju [PERSON_NAME] [PERSON_NAME] Jeeshma [P…" at bounding box center [120, 226] width 53 height 13
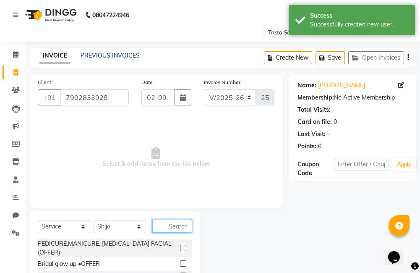
click at [163, 229] on input "text" at bounding box center [172, 226] width 40 height 13
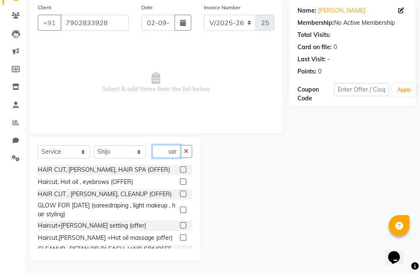
scroll to position [42, 0]
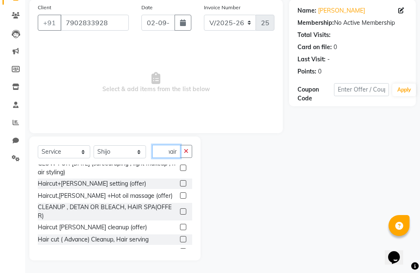
type input "hair"
click at [180, 182] on label at bounding box center [183, 183] width 6 height 6
click at [180, 182] on input "checkbox" at bounding box center [182, 183] width 5 height 5
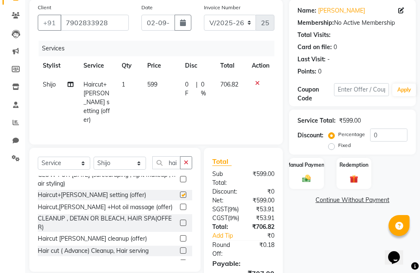
checkbox input "false"
click at [185, 160] on icon "button" at bounding box center [186, 163] width 5 height 6
click at [173, 156] on input "text" at bounding box center [172, 162] width 40 height 13
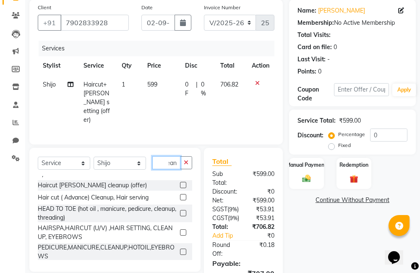
scroll to position [42, 0]
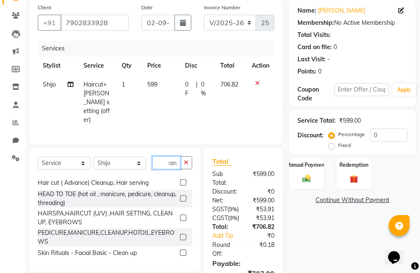
type input "clean"
click at [180, 250] on label at bounding box center [183, 253] width 6 height 6
click at [180, 250] on input "checkbox" at bounding box center [182, 252] width 5 height 5
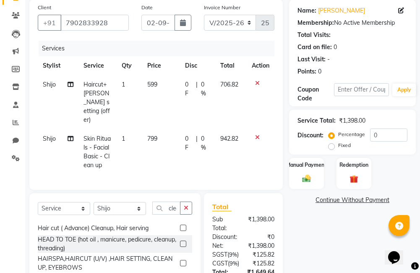
checkbox input "false"
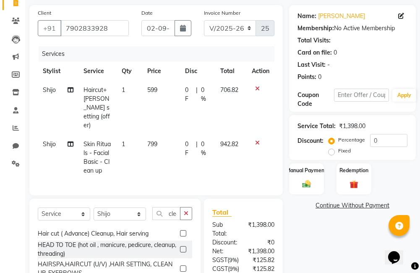
scroll to position [33, 0]
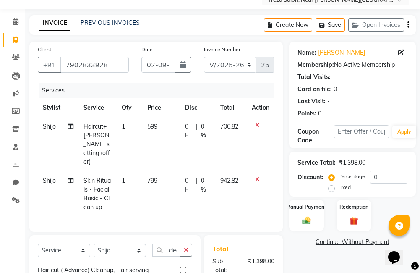
click at [194, 129] on div "0 F | 0 %" at bounding box center [197, 131] width 25 height 18
select select "79935"
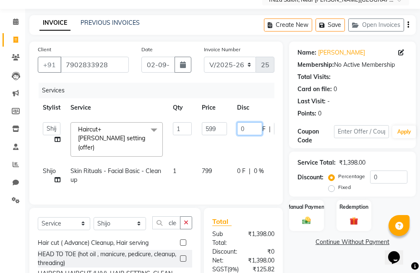
click at [254, 132] on input "0" at bounding box center [249, 128] width 25 height 13
type input "91"
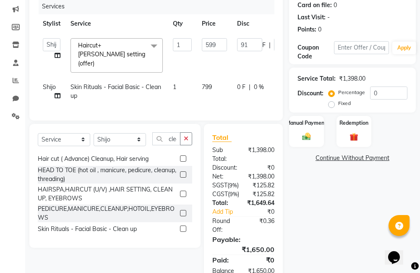
click at [325, 233] on div "Name: [PERSON_NAME] Membership: No Active Membership Total Visits: Card on file…" at bounding box center [355, 125] width 133 height 335
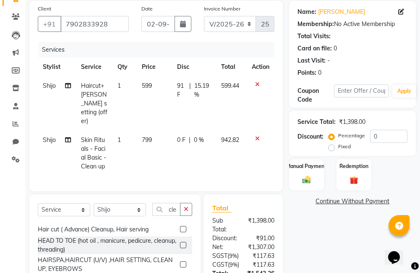
scroll to position [66, 0]
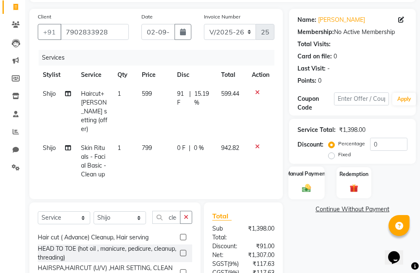
click at [309, 181] on div "Manual Payment" at bounding box center [307, 182] width 36 height 33
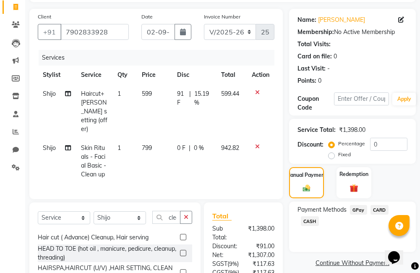
click at [361, 212] on span "GPay" at bounding box center [358, 210] width 17 height 10
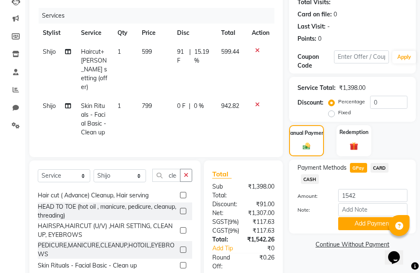
scroll to position [192, 0]
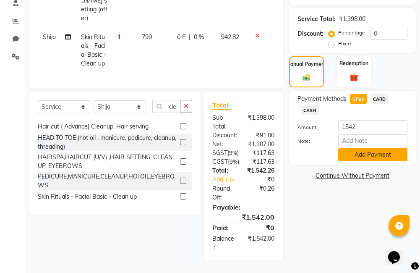
click at [349, 148] on button "Add Payment" at bounding box center [373, 154] width 69 height 13
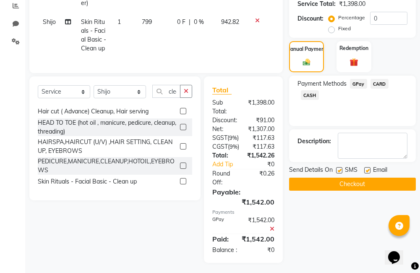
scroll to position [218, 0]
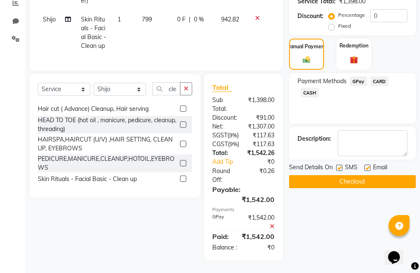
click at [348, 175] on button "Checkout" at bounding box center [352, 181] width 127 height 13
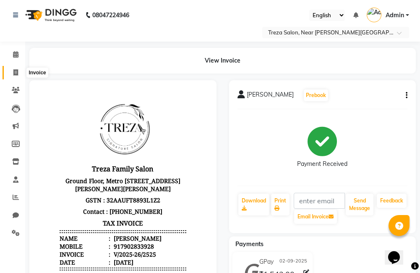
click at [18, 71] on icon at bounding box center [15, 72] width 5 height 6
select select "service"
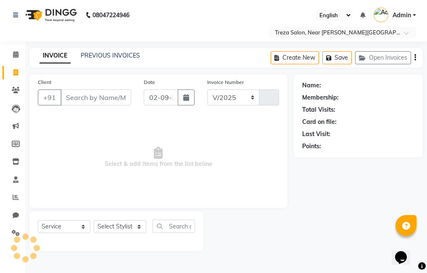
select select "7633"
type input "2526"
click at [83, 97] on input "Client" at bounding box center [95, 97] width 71 height 16
click at [16, 54] on icon at bounding box center [15, 54] width 5 height 6
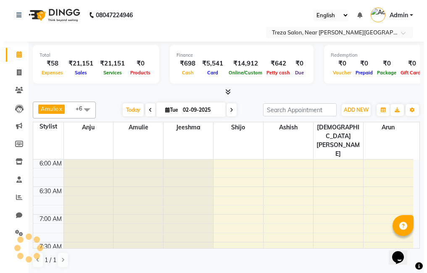
scroll to position [333, 0]
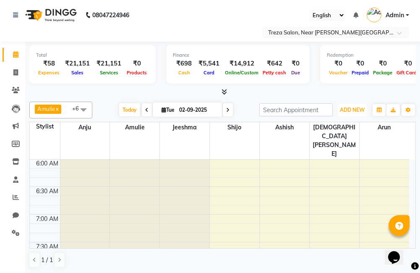
click at [348, 113] on button "ADD NEW Toggle Dropdown" at bounding box center [352, 110] width 29 height 12
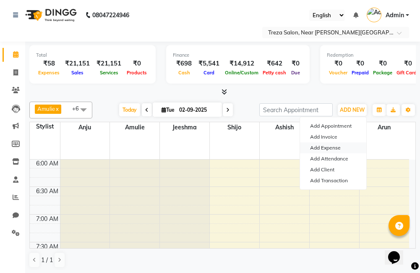
click at [342, 146] on link "Add Expense" at bounding box center [333, 147] width 66 height 11
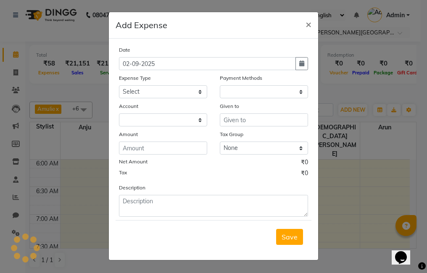
select select "1"
select select "6763"
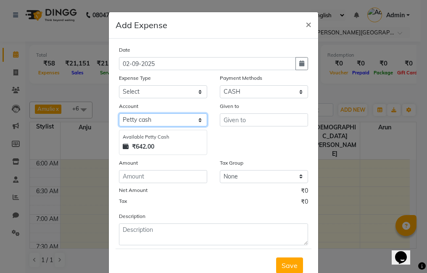
drag, startPoint x: 151, startPoint y: 120, endPoint x: 152, endPoint y: 127, distance: 7.3
click at [151, 120] on select "Select [PERSON_NAME] cash Default account" at bounding box center [163, 119] width 88 height 13
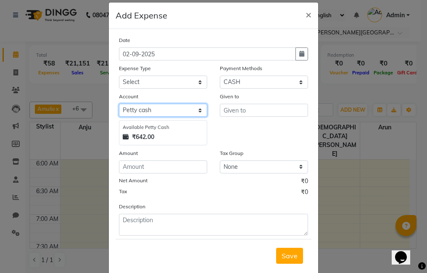
scroll to position [0, 0]
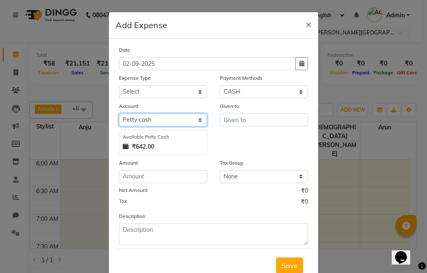
click at [166, 117] on select "Select [PERSON_NAME] cash Default account" at bounding box center [163, 119] width 88 height 13
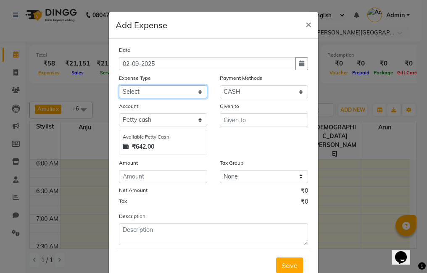
click at [180, 92] on select "Select Advance Salary Bank charges Car maintenance Cash transfer to bank Cash t…" at bounding box center [163, 91] width 88 height 13
select select "20513"
click at [119, 85] on select "Select Advance Salary Bank charges Car maintenance Cash transfer to bank Cash t…" at bounding box center [163, 91] width 88 height 13
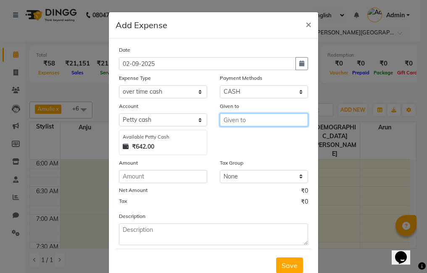
click at [240, 121] on input "text" at bounding box center [264, 119] width 88 height 13
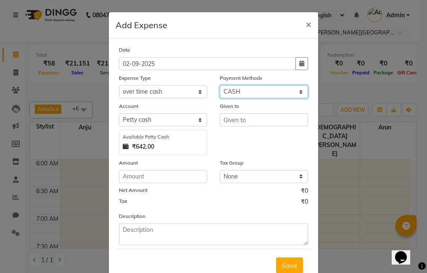
click at [265, 93] on select "Select GPay CARD CASH Prepaid" at bounding box center [264, 91] width 88 height 13
click at [220, 85] on select "Select GPay CARD CASH Prepaid" at bounding box center [264, 91] width 88 height 13
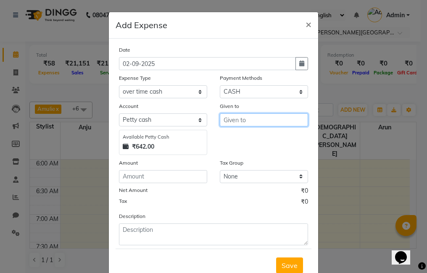
click at [248, 121] on input "text" at bounding box center [264, 119] width 88 height 13
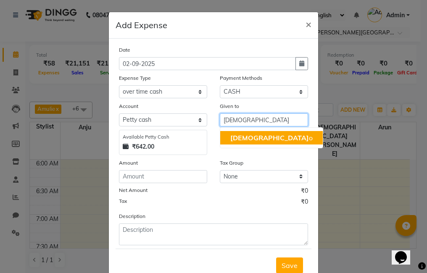
click at [259, 134] on button "Shij o" at bounding box center [271, 137] width 102 height 13
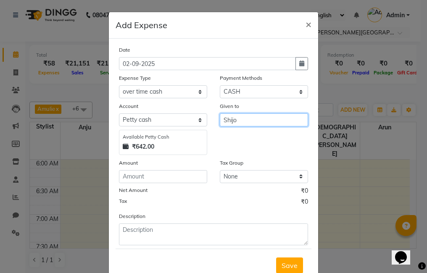
scroll to position [28, 0]
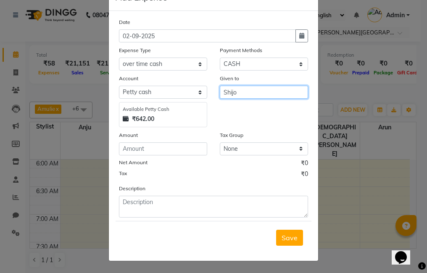
type input "Shijo"
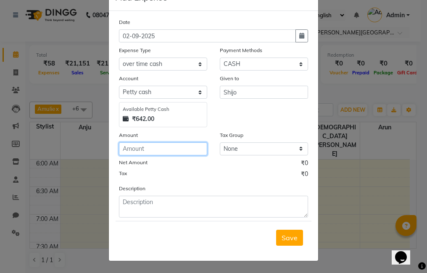
click at [160, 149] on input "number" at bounding box center [163, 148] width 88 height 13
type input "500"
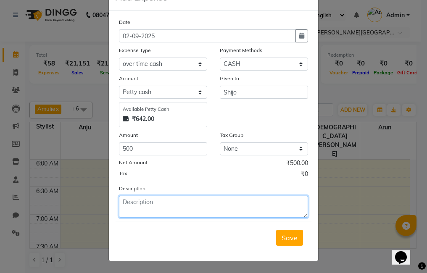
click at [211, 202] on textarea at bounding box center [213, 207] width 189 height 22
type textarea "Over time Cash Given"
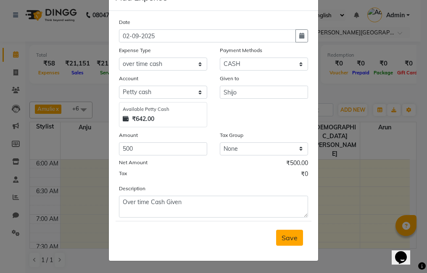
click at [285, 234] on span "Save" at bounding box center [289, 238] width 16 height 8
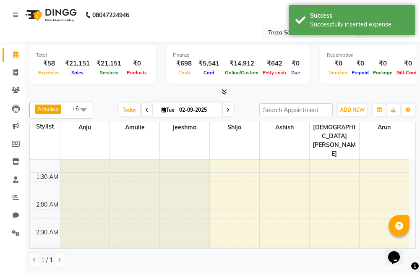
scroll to position [39, 0]
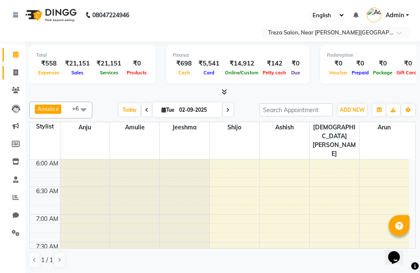
click at [12, 67] on link "Invoice" at bounding box center [13, 73] width 20 height 14
select select "service"
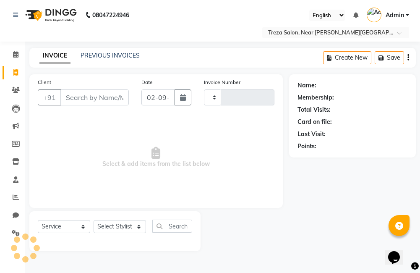
type input "2526"
select select "7633"
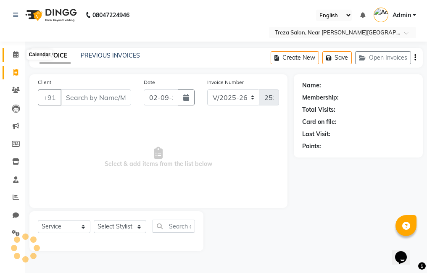
click at [18, 50] on span at bounding box center [15, 55] width 15 height 10
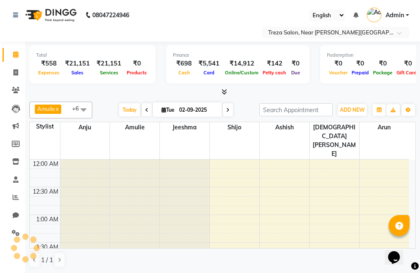
scroll to position [333, 0]
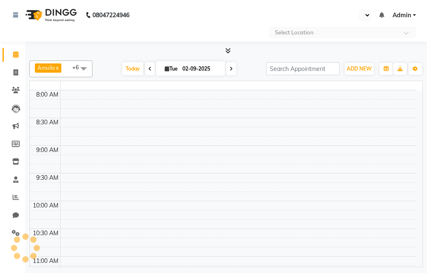
select select "en"
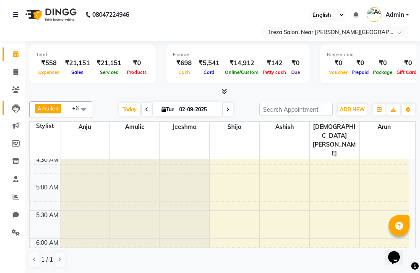
scroll to position [207, 0]
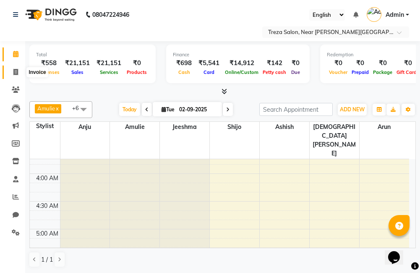
click at [14, 69] on icon at bounding box center [15, 72] width 5 height 6
select select "service"
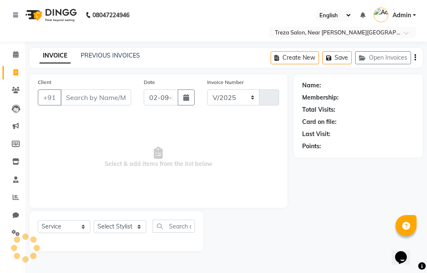
select select "7633"
type input "2526"
click at [75, 93] on input "Client" at bounding box center [95, 97] width 71 height 16
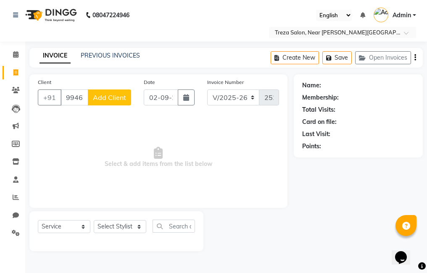
type input "9946122293"
click at [107, 102] on button "Add Client" at bounding box center [109, 97] width 43 height 16
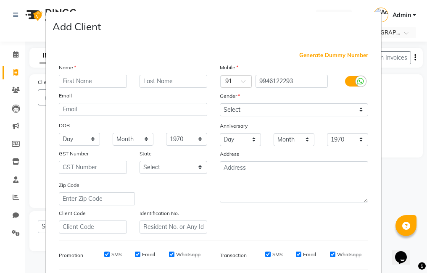
click at [96, 80] on input "text" at bounding box center [93, 81] width 68 height 13
type input "Sunil"
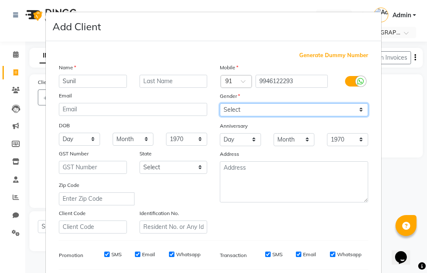
click at [233, 111] on select "Select [DEMOGRAPHIC_DATA] [DEMOGRAPHIC_DATA] Other Prefer Not To Say" at bounding box center [294, 109] width 148 height 13
select select "[DEMOGRAPHIC_DATA]"
click at [220, 103] on select "Select [DEMOGRAPHIC_DATA] [DEMOGRAPHIC_DATA] Other Prefer Not To Say" at bounding box center [294, 109] width 148 height 13
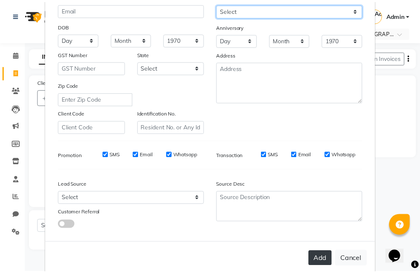
scroll to position [115, 0]
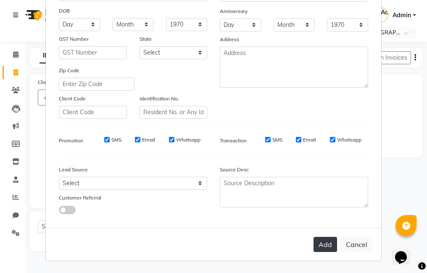
click at [322, 247] on button "Add" at bounding box center [325, 244] width 24 height 15
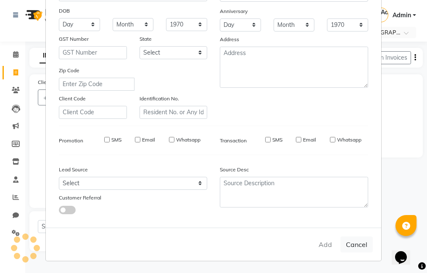
select select
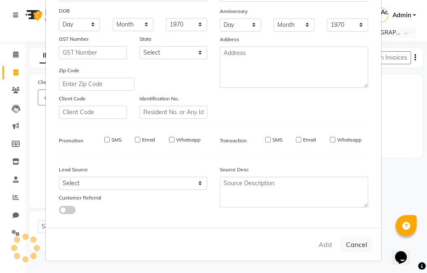
select select
checkbox input "false"
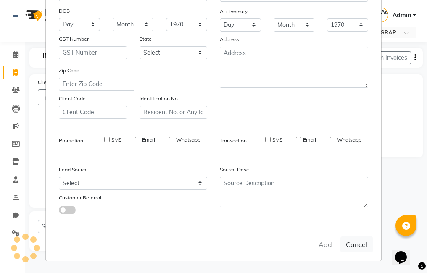
checkbox input "false"
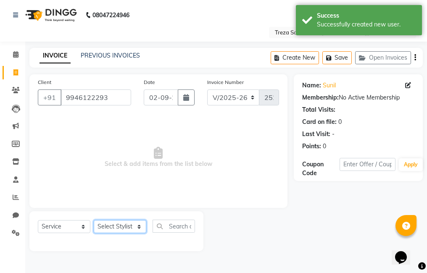
click at [121, 223] on select "Select Stylist [PERSON_NAME] Amulie Anju [PERSON_NAME] [PERSON_NAME] Jeeshma [P…" at bounding box center [120, 226] width 53 height 13
select select "79935"
click at [94, 220] on select "Select Stylist [PERSON_NAME] Amulie Anju [PERSON_NAME] [PERSON_NAME] Jeeshma [P…" at bounding box center [120, 226] width 53 height 13
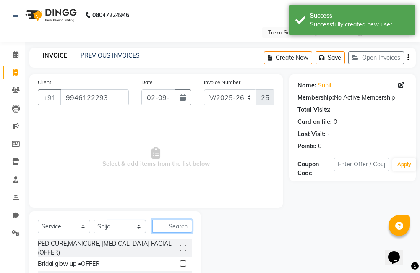
click at [171, 228] on input "text" at bounding box center [172, 226] width 40 height 13
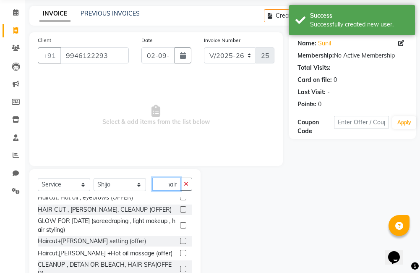
scroll to position [42, 0]
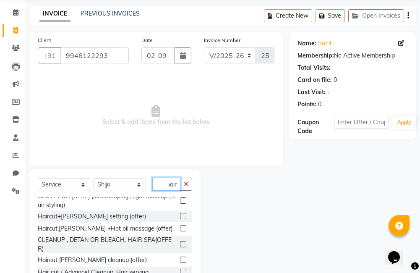
type input "hair"
click at [180, 216] on label at bounding box center [183, 216] width 6 height 6
click at [180, 216] on input "checkbox" at bounding box center [182, 216] width 5 height 5
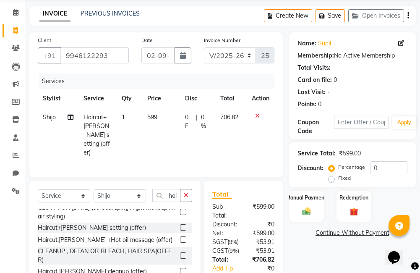
checkbox input "false"
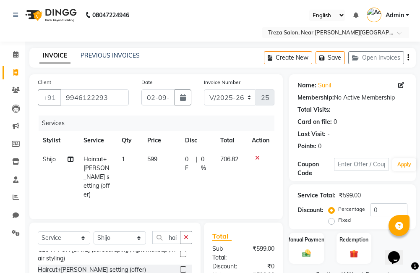
click at [408, 58] on icon "button" at bounding box center [409, 58] width 2 height 0
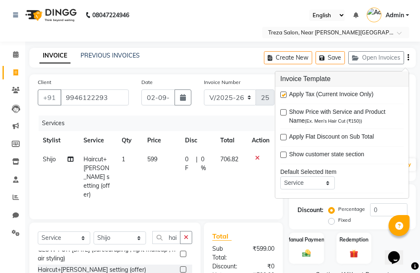
click at [284, 95] on label at bounding box center [284, 95] width 6 height 6
click at [284, 95] on input "checkbox" at bounding box center [283, 94] width 5 height 5
checkbox input "false"
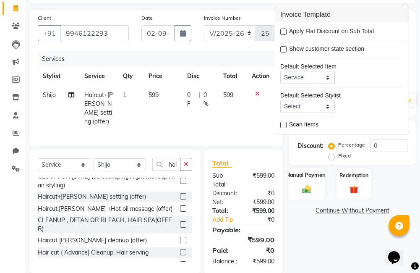
scroll to position [84, 0]
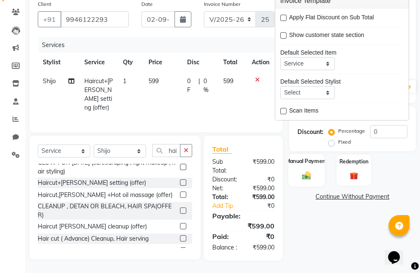
drag, startPoint x: 314, startPoint y: 176, endPoint x: 318, endPoint y: 175, distance: 4.2
click at [315, 176] on div "Manual Payment" at bounding box center [307, 170] width 36 height 33
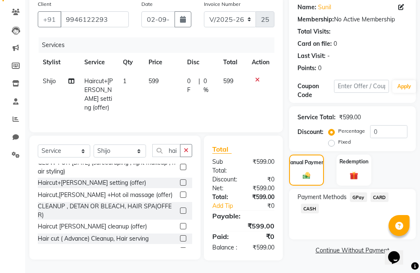
click at [355, 192] on span "GPay" at bounding box center [358, 197] width 17 height 10
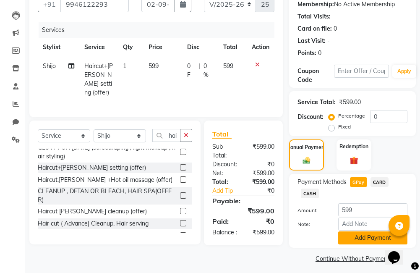
scroll to position [98, 0]
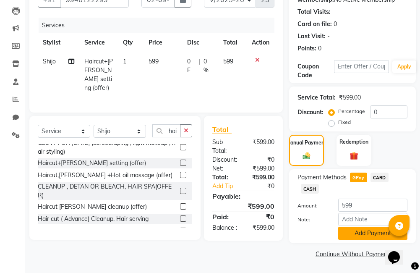
click at [365, 237] on button "Add Payment" at bounding box center [373, 233] width 69 height 13
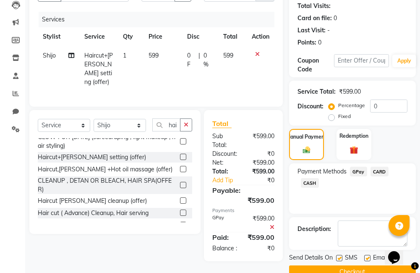
scroll to position [122, 0]
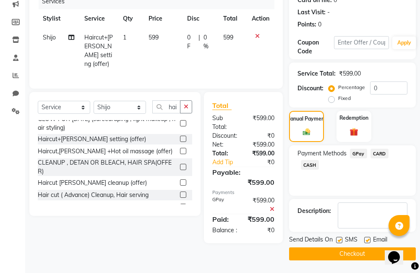
click at [344, 252] on button "Checkout" at bounding box center [352, 253] width 127 height 13
